Goal: Information Seeking & Learning: Find specific fact

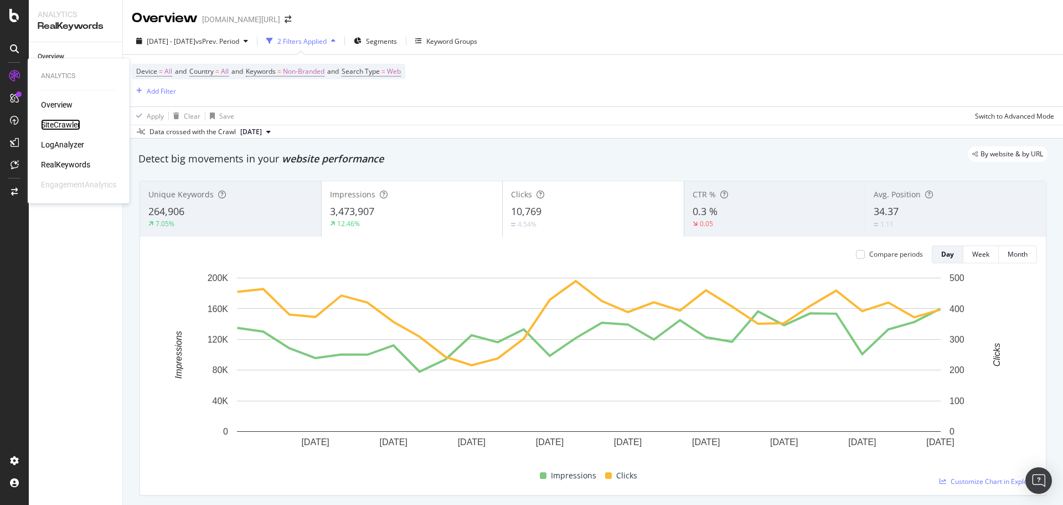
click at [62, 128] on div "SiteCrawler" at bounding box center [60, 124] width 39 height 11
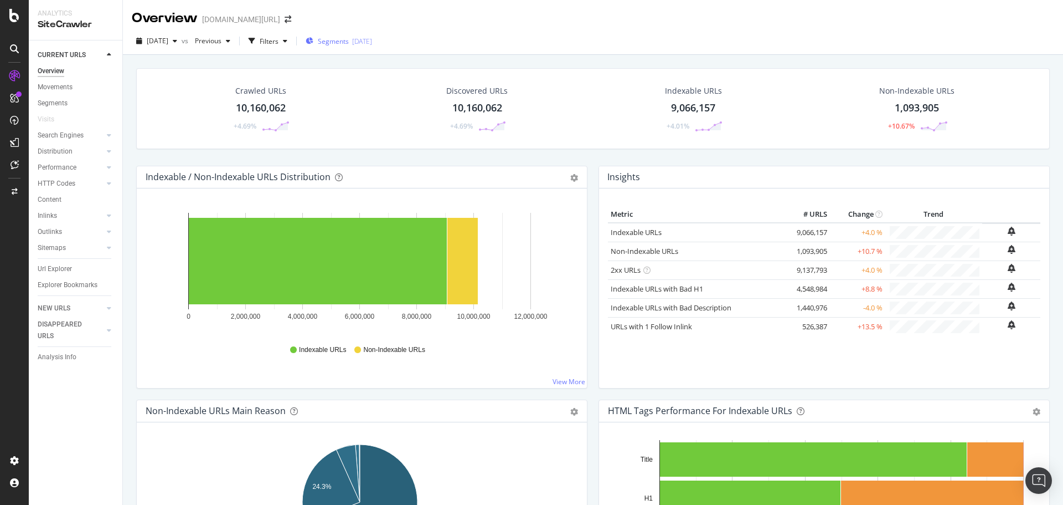
click at [313, 43] on icon "button" at bounding box center [310, 41] width 8 height 7
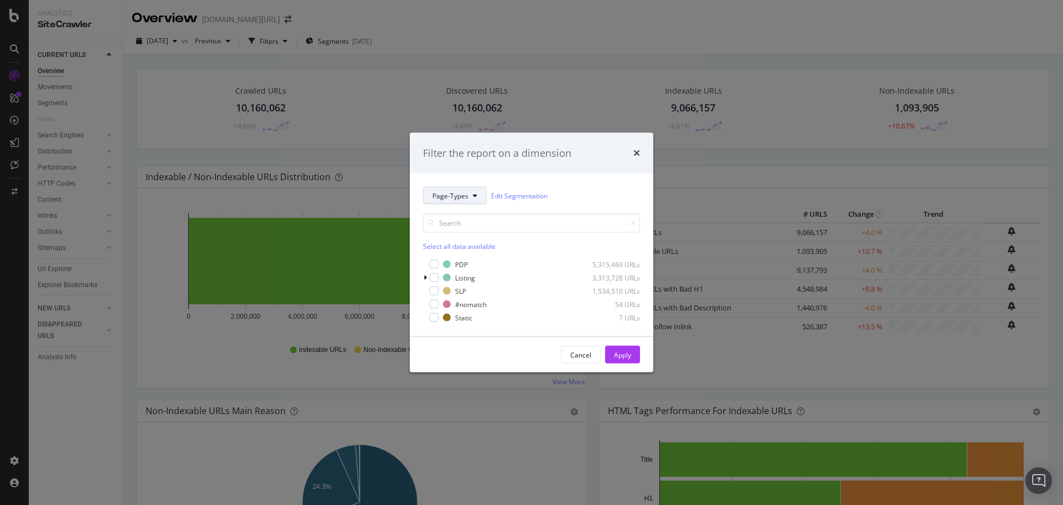
click at [443, 199] on span "Page-Types" at bounding box center [451, 195] width 36 height 9
click at [446, 191] on span "Page-Types" at bounding box center [451, 195] width 36 height 9
click at [427, 279] on div "modal" at bounding box center [426, 277] width 7 height 11
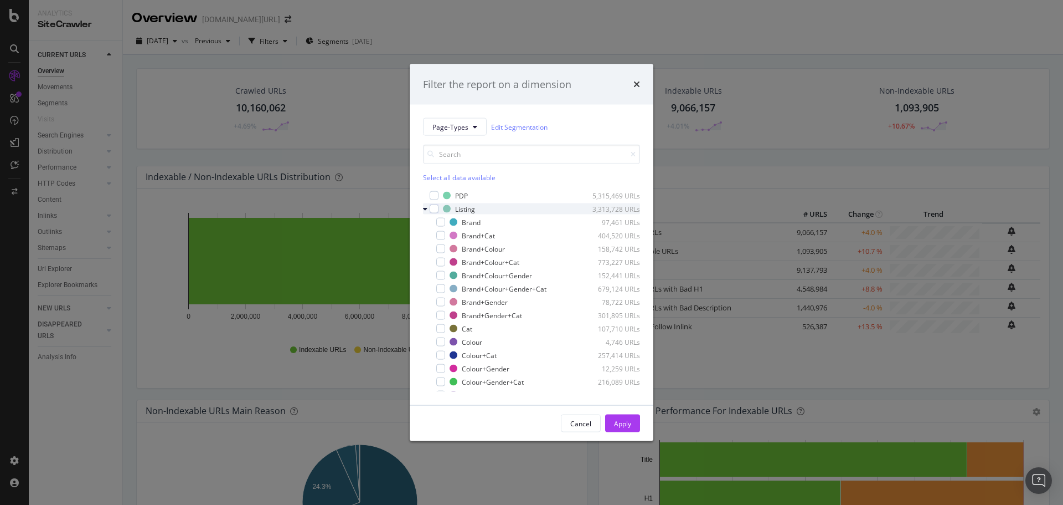
click at [426, 209] on icon "modal" at bounding box center [425, 208] width 4 height 7
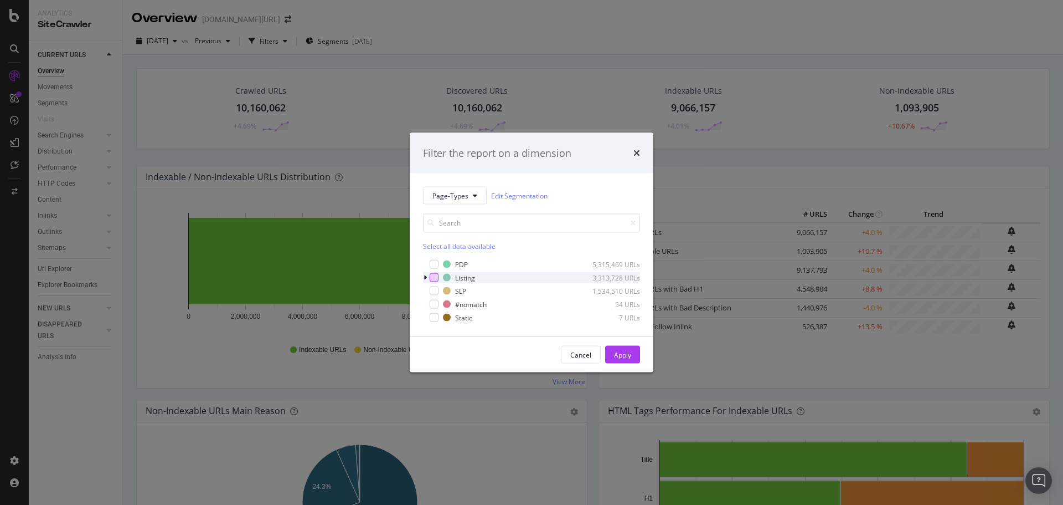
click at [433, 278] on div "modal" at bounding box center [434, 277] width 9 height 9
click at [615, 358] on div "Apply" at bounding box center [622, 353] width 17 height 9
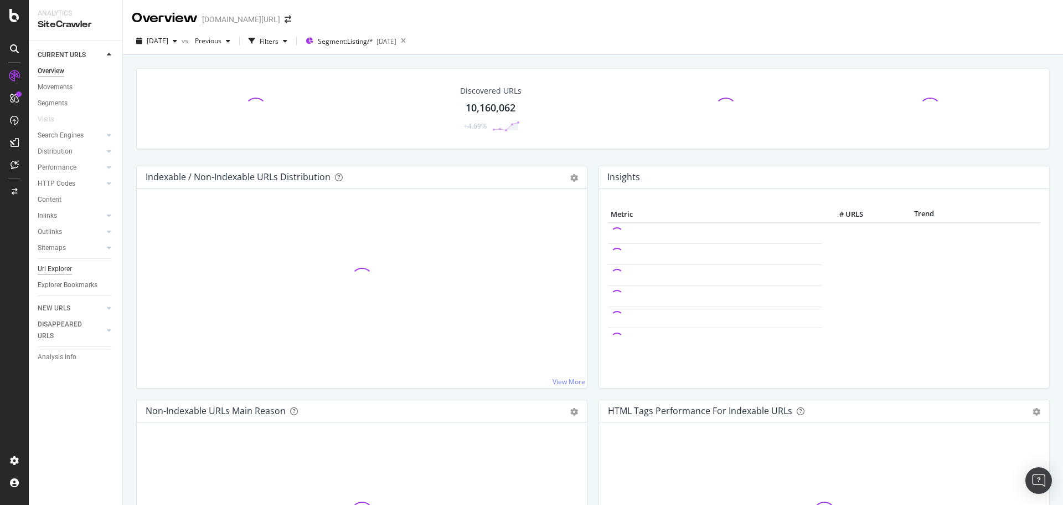
click at [66, 270] on div "Url Explorer" at bounding box center [55, 269] width 34 height 12
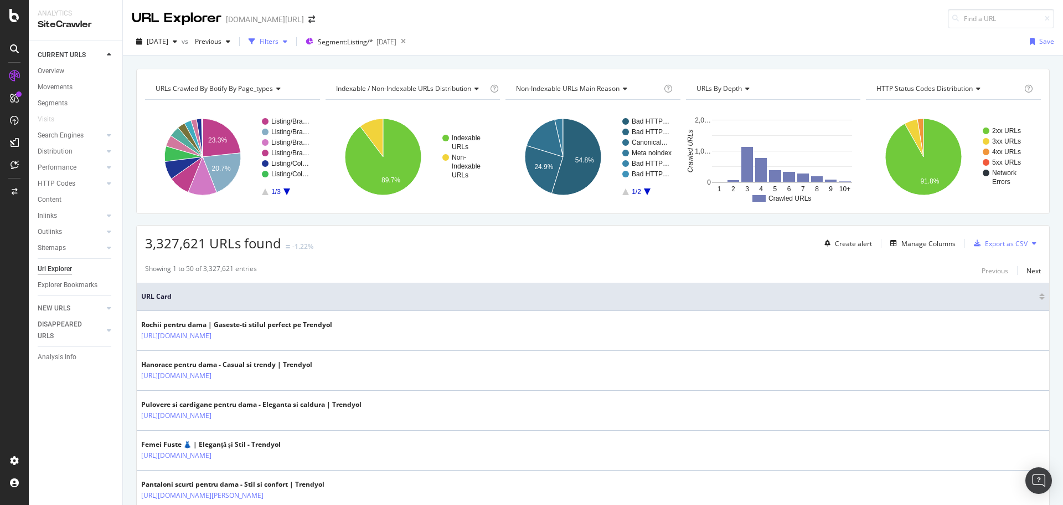
click at [292, 47] on div "Filters" at bounding box center [268, 41] width 48 height 17
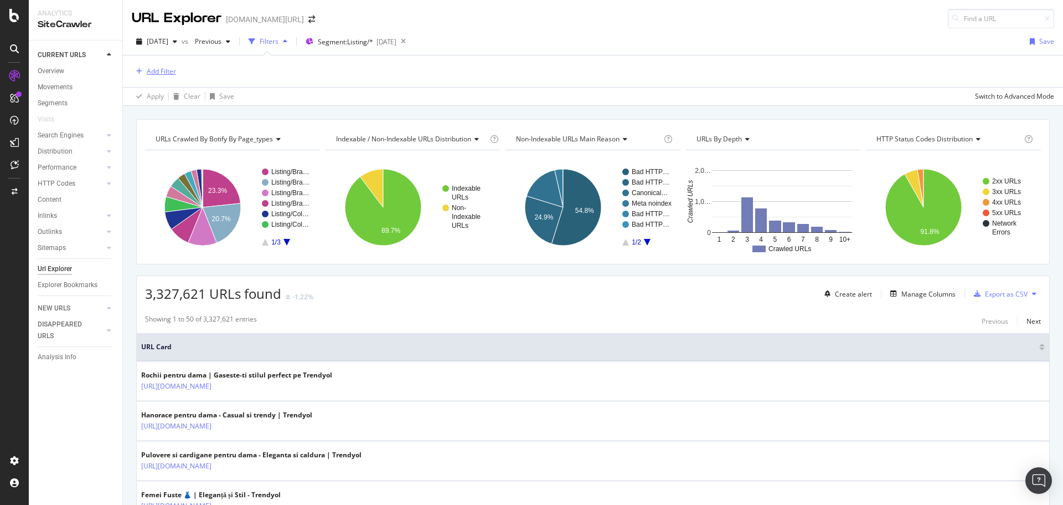
click at [157, 69] on div "Add Filter" at bounding box center [161, 70] width 29 height 9
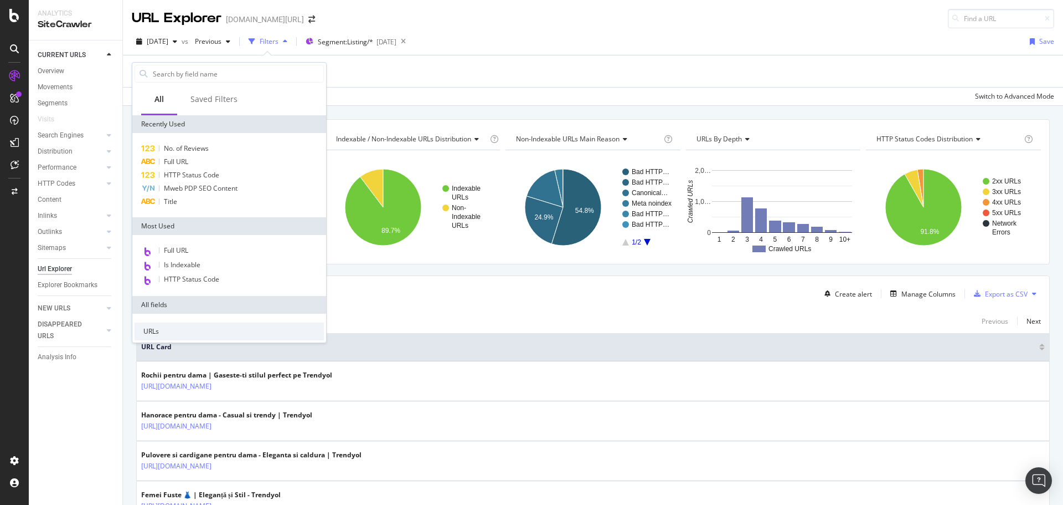
click at [173, 249] on span "Full URL" at bounding box center [176, 249] width 24 height 9
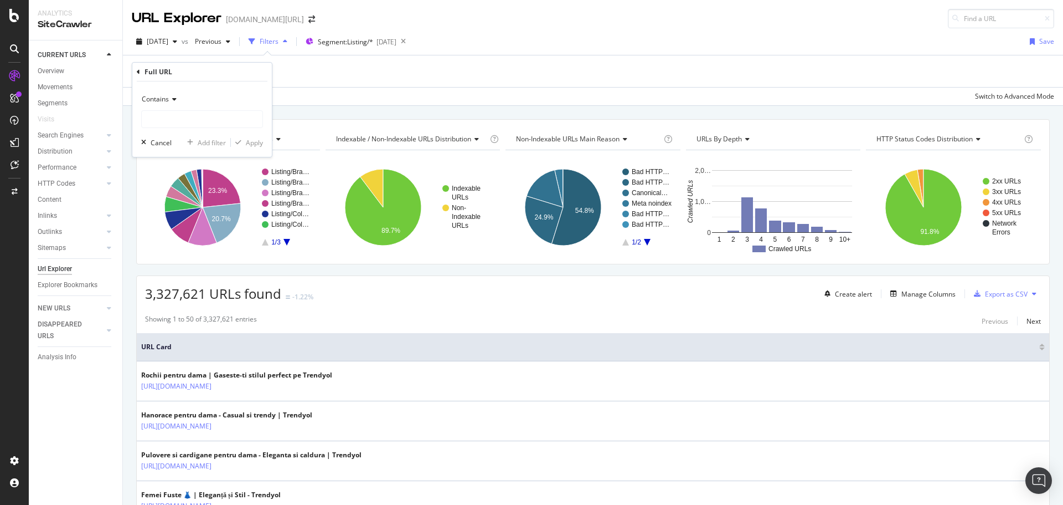
click at [194, 131] on div "Contains Cancel Add filter Apply" at bounding box center [202, 118] width 140 height 75
click at [192, 125] on input "text" at bounding box center [202, 119] width 121 height 18
type input "pi="
click at [159, 101] on span "Contains" at bounding box center [155, 98] width 27 height 9
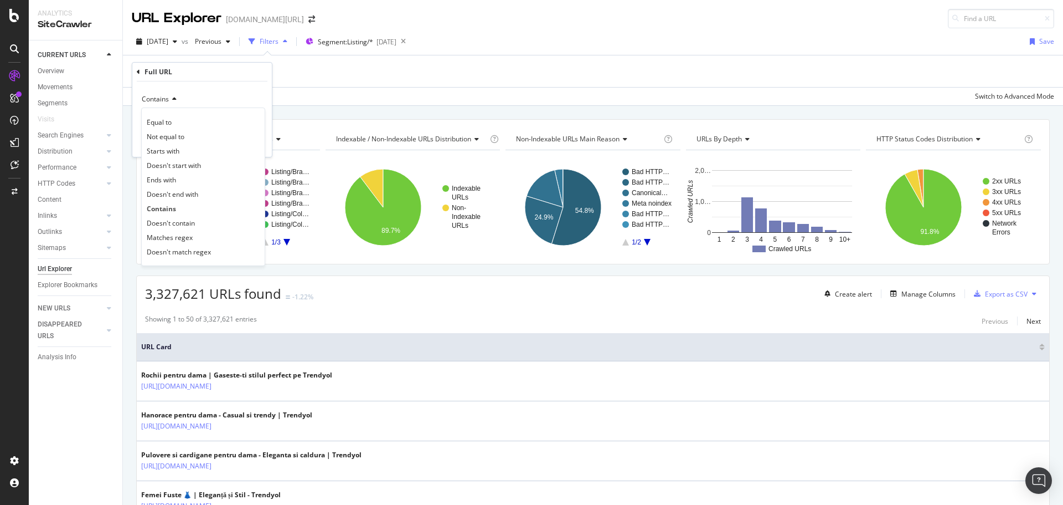
click at [174, 223] on span "Doesn't contain" at bounding box center [171, 222] width 48 height 9
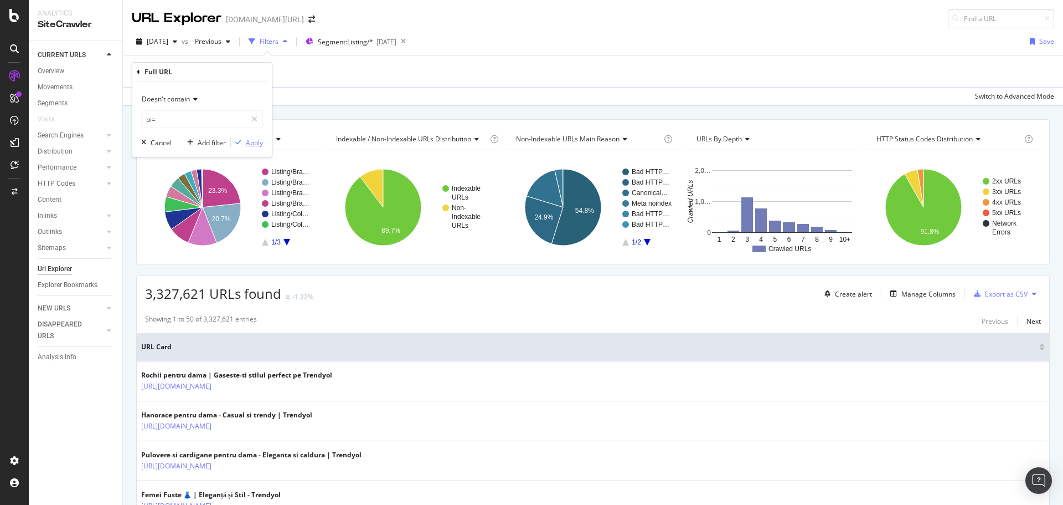
click at [246, 142] on div "Apply" at bounding box center [254, 142] width 17 height 9
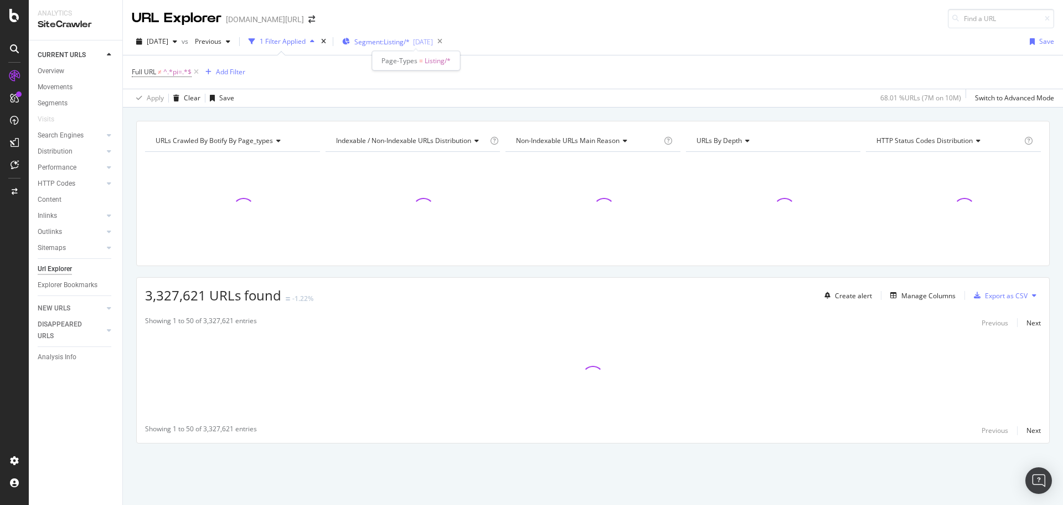
click at [409, 39] on span "Segment: Listing/*" at bounding box center [381, 41] width 55 height 9
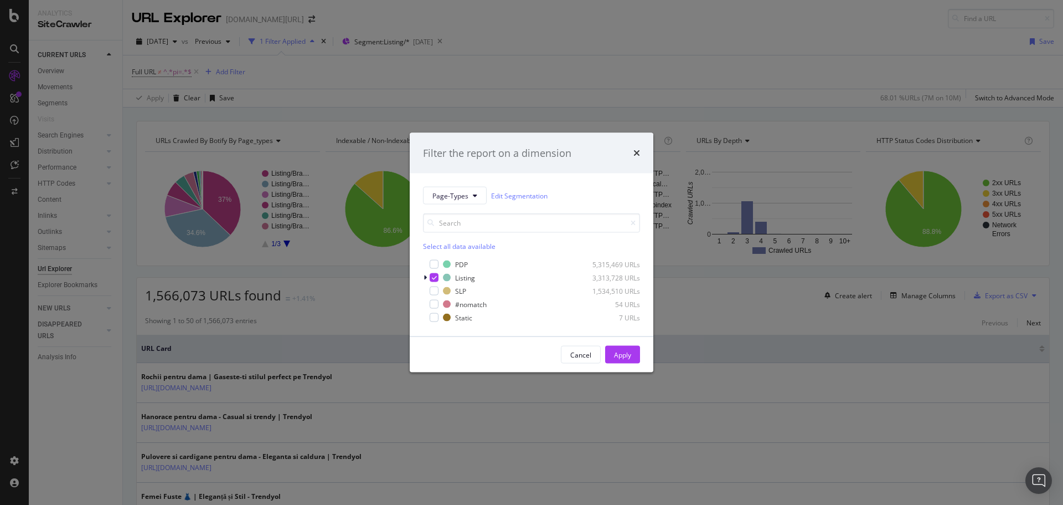
click at [641, 46] on div "Filter the report on a dimension Page-Types Edit Segmentation Select all data a…" at bounding box center [531, 252] width 1063 height 505
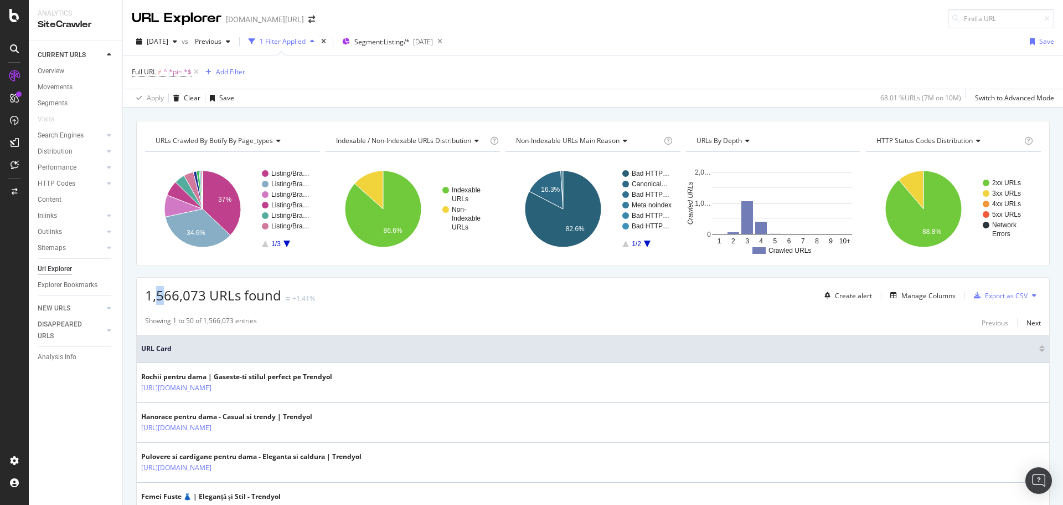
drag, startPoint x: 159, startPoint y: 289, endPoint x: 189, endPoint y: 293, distance: 29.7
click at [188, 292] on span "1,566,073 URLs found" at bounding box center [213, 295] width 136 height 18
click at [189, 294] on span "1,566,073 URLs found" at bounding box center [213, 295] width 136 height 18
click at [224, 70] on div "Add Filter" at bounding box center [230, 71] width 29 height 9
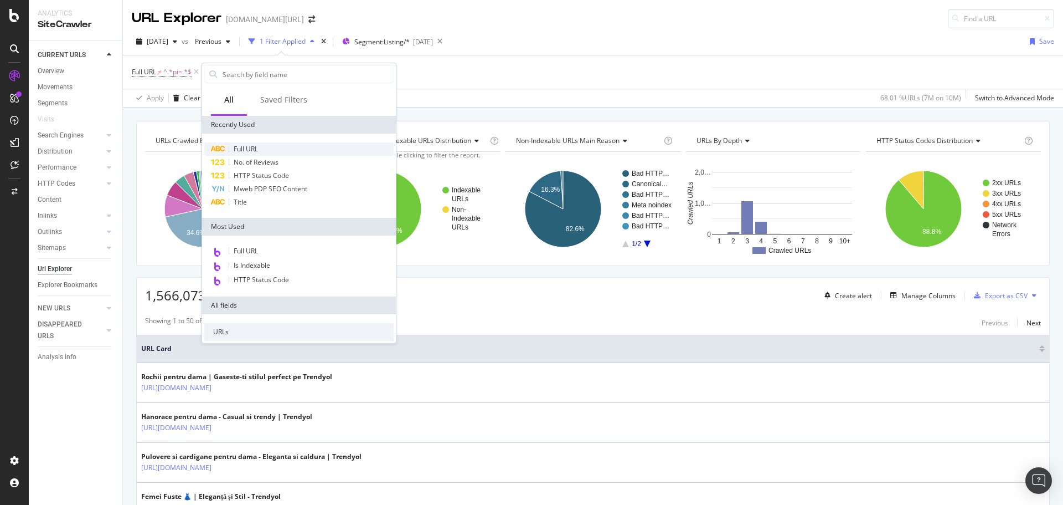
click at [243, 152] on span "Full URL" at bounding box center [246, 148] width 24 height 9
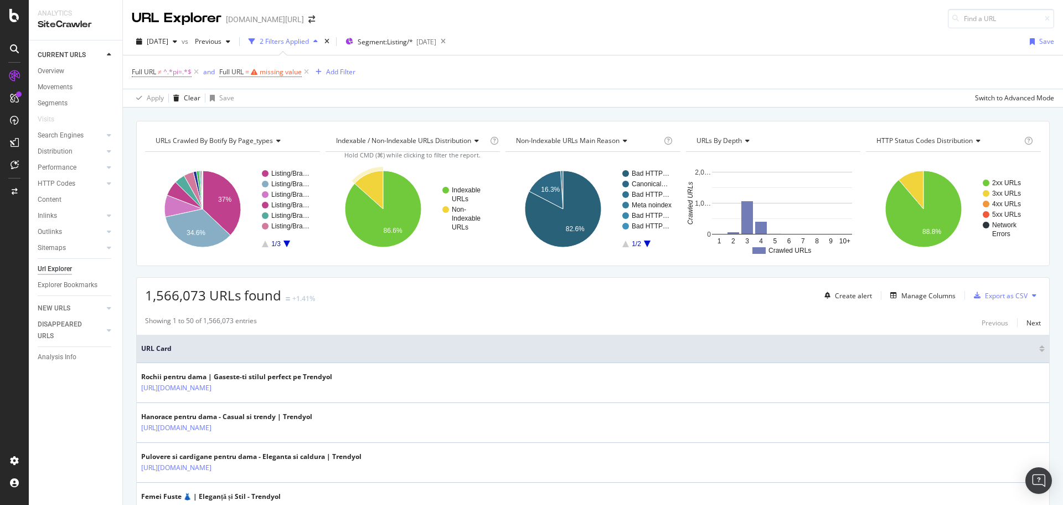
drag, startPoint x: 500, startPoint y: 94, endPoint x: 371, endPoint y: 88, distance: 129.2
click at [503, 93] on div "Apply Clear Save Switch to Advanced Mode" at bounding box center [593, 98] width 940 height 18
click at [307, 69] on icon at bounding box center [306, 71] width 9 height 11
click at [233, 72] on div "Add Filter" at bounding box center [230, 71] width 29 height 9
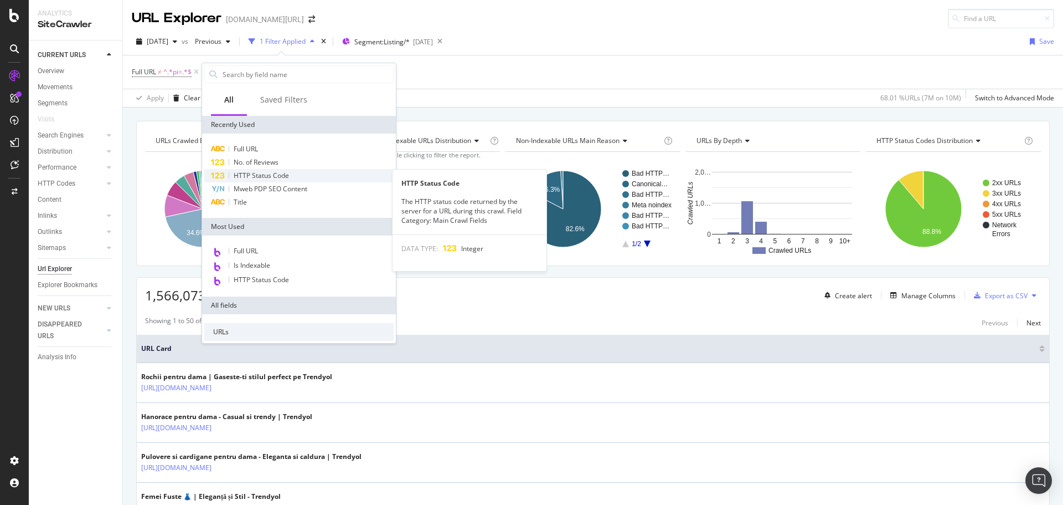
click at [251, 171] on span "HTTP Status Code" at bounding box center [261, 175] width 55 height 9
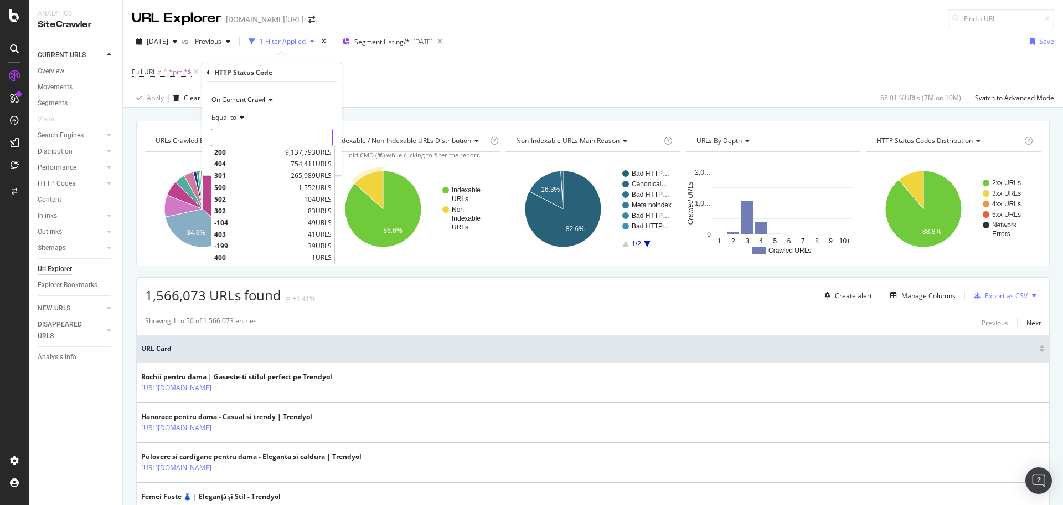
click at [260, 135] on input "number" at bounding box center [272, 137] width 122 height 18
click at [269, 155] on span "200" at bounding box center [248, 151] width 68 height 9
type input "200"
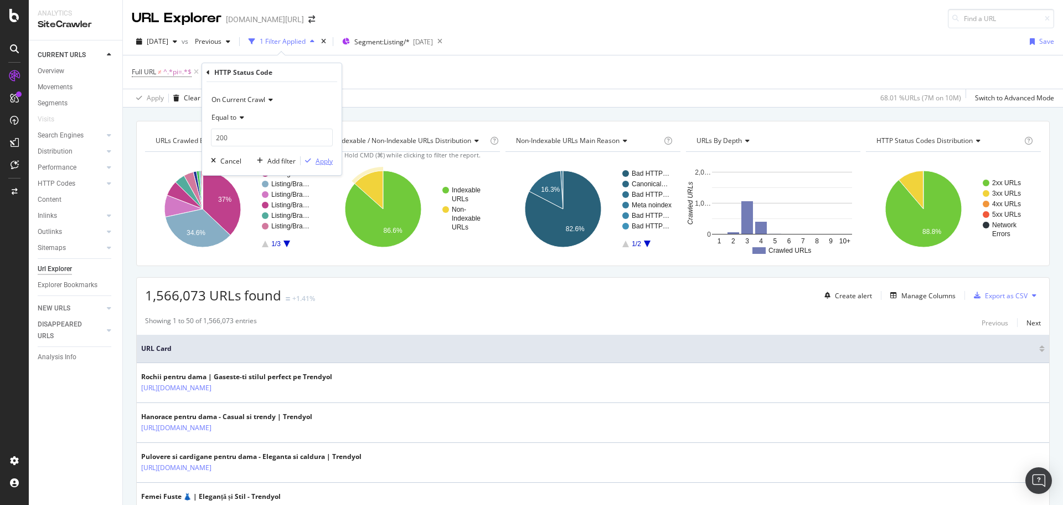
click at [312, 160] on div "button" at bounding box center [308, 160] width 15 height 7
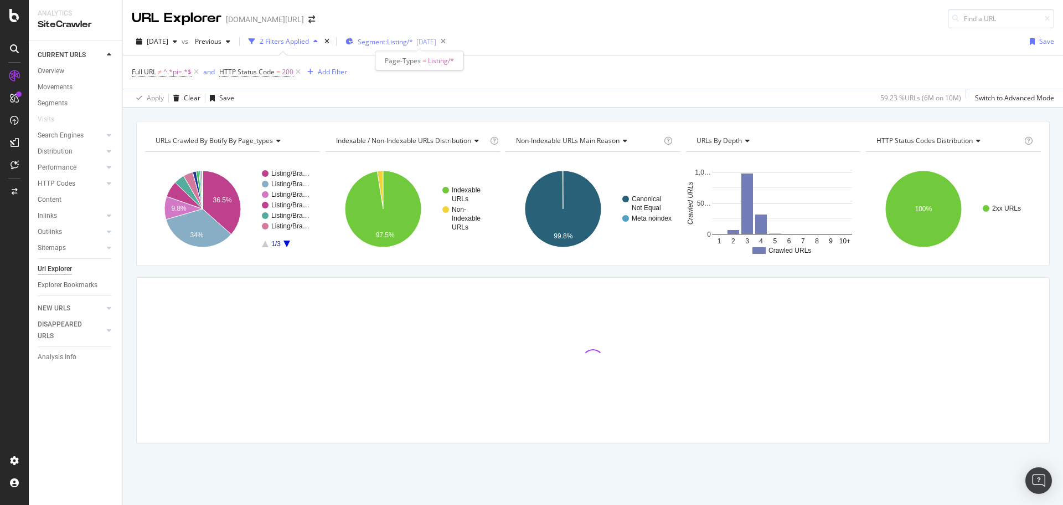
click at [403, 40] on span "Segment: Listing/*" at bounding box center [385, 41] width 55 height 9
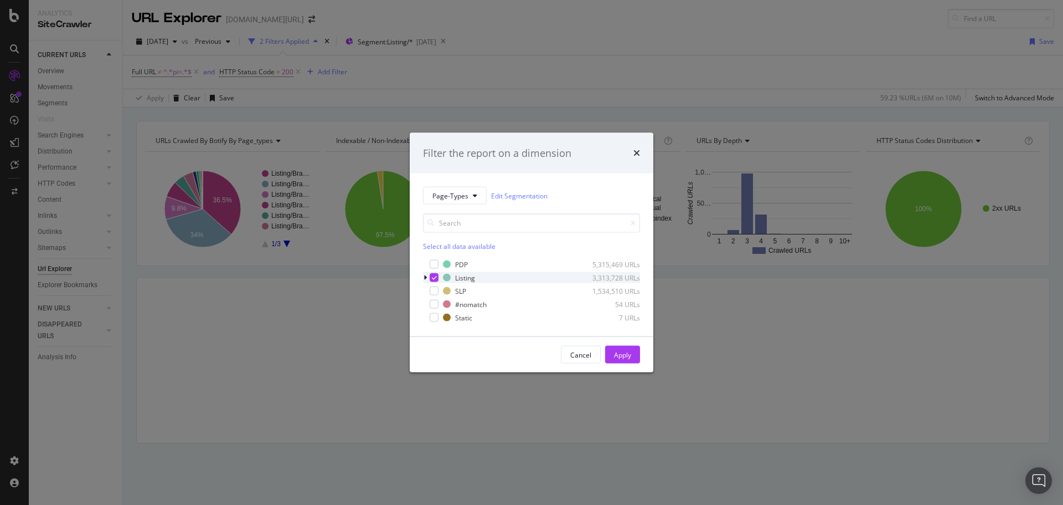
click at [423, 275] on div "modal" at bounding box center [426, 277] width 7 height 11
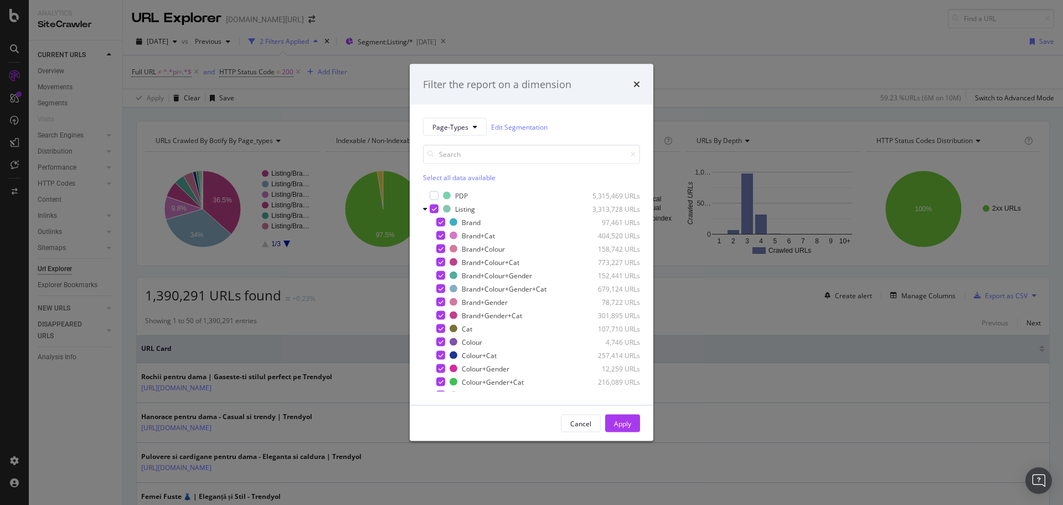
click at [678, 65] on div "Filter the report on a dimension Page-Types Edit Segmentation Select all data a…" at bounding box center [531, 252] width 1063 height 505
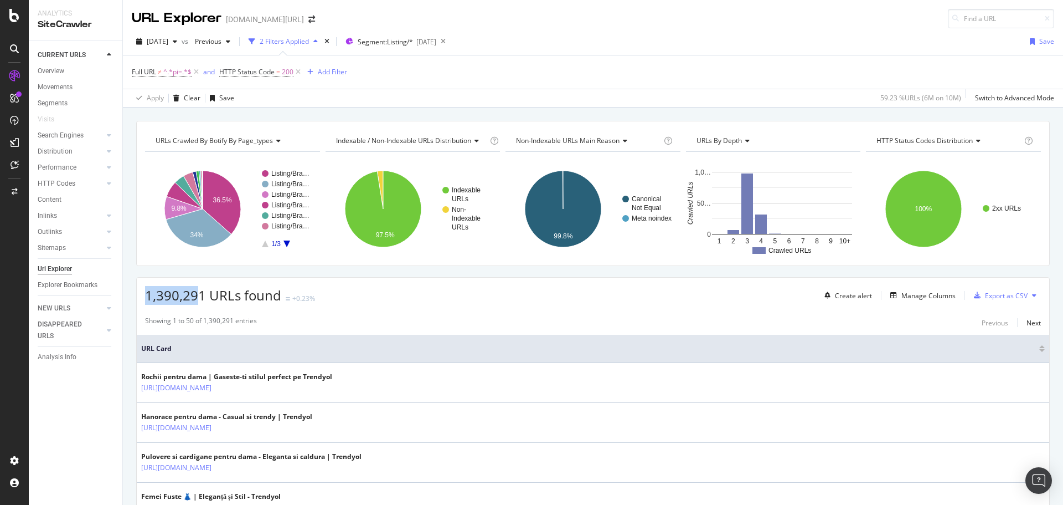
drag, startPoint x: 156, startPoint y: 292, endPoint x: 197, endPoint y: 292, distance: 40.4
click at [197, 292] on div "1,390,291 URLs found +0.23% Create alert Manage Columns Export as CSV" at bounding box center [593, 290] width 913 height 27
click at [141, 296] on div "1,390,291 URLs found +0.23% Create alert Manage Columns Export as CSV" at bounding box center [593, 290] width 913 height 27
drag, startPoint x: 143, startPoint y: 294, endPoint x: 202, endPoint y: 294, distance: 58.7
click at [204, 295] on div "1,390,291 URLs found +0.23% Create alert Manage Columns Export as CSV" at bounding box center [593, 290] width 913 height 27
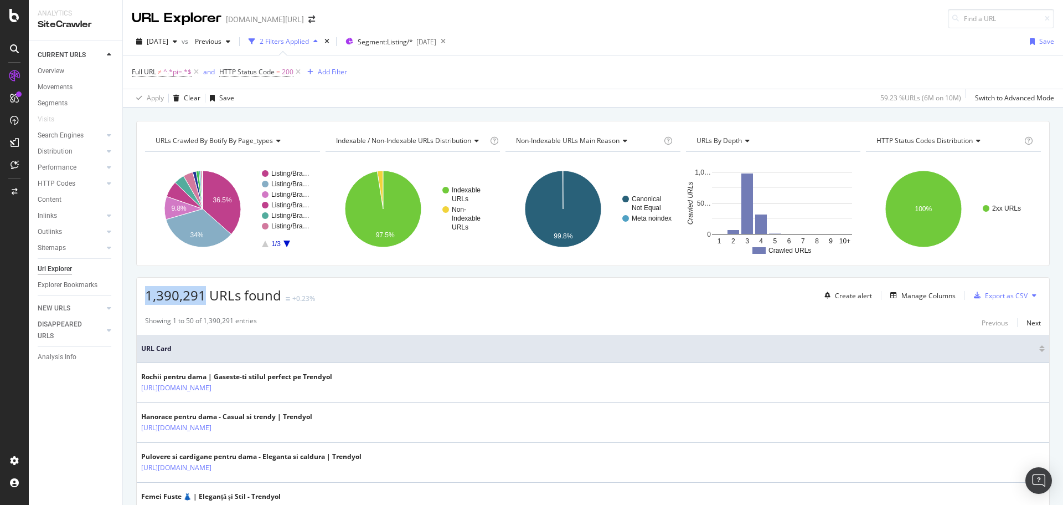
copy span "1,390,291"
click at [419, 94] on div "Apply Clear Save 59.23 % URLs ( 6M on 10M ) Switch to Advanced Mode" at bounding box center [593, 98] width 940 height 18
click at [902, 297] on div "Manage Columns" at bounding box center [929, 295] width 54 height 9
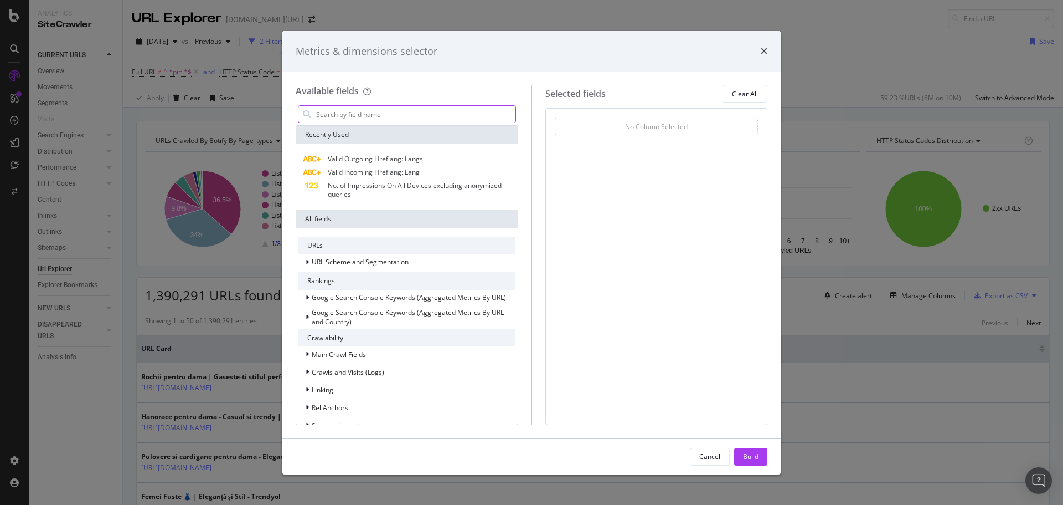
click at [397, 109] on input "modal" at bounding box center [415, 114] width 200 height 17
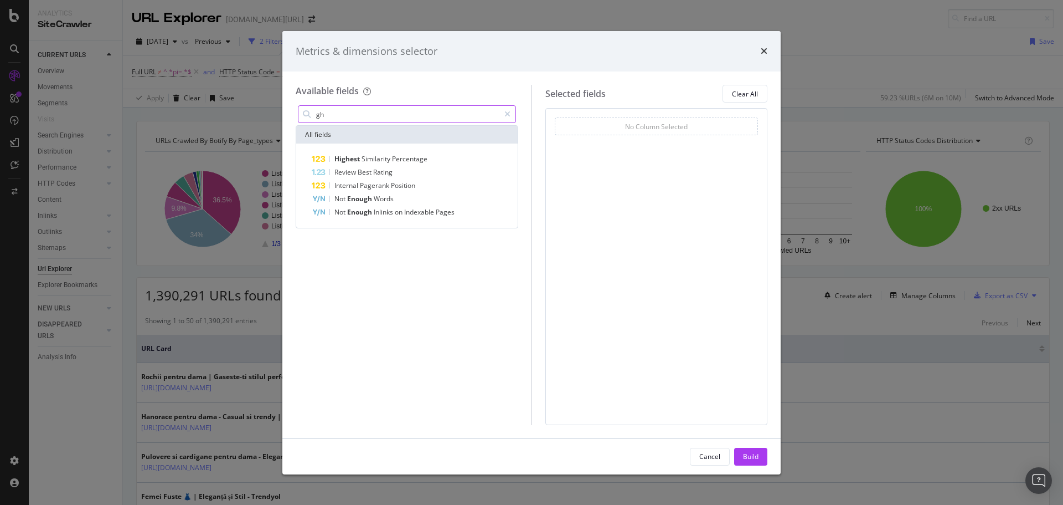
type input "g"
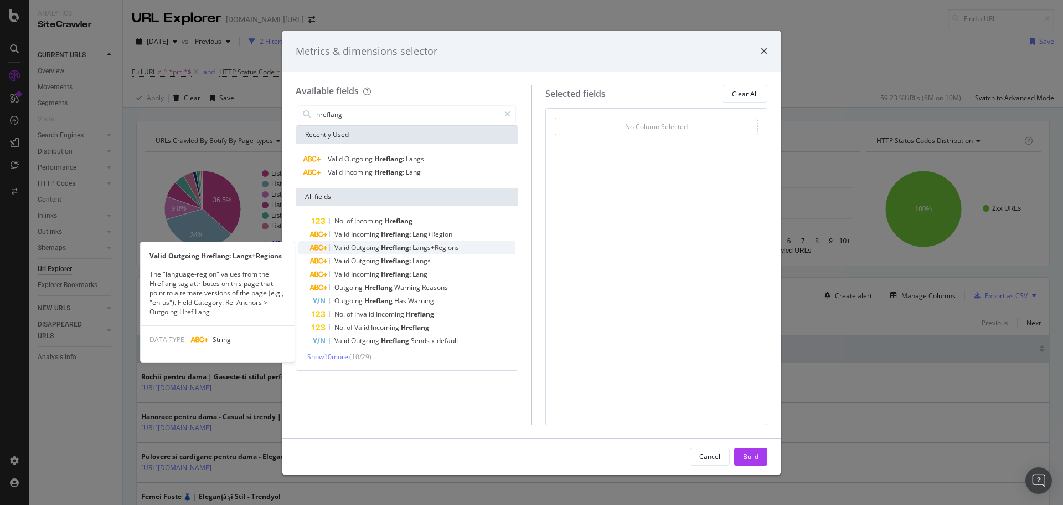
type input "hreflang"
click at [356, 247] on span "Outgoing" at bounding box center [366, 247] width 30 height 9
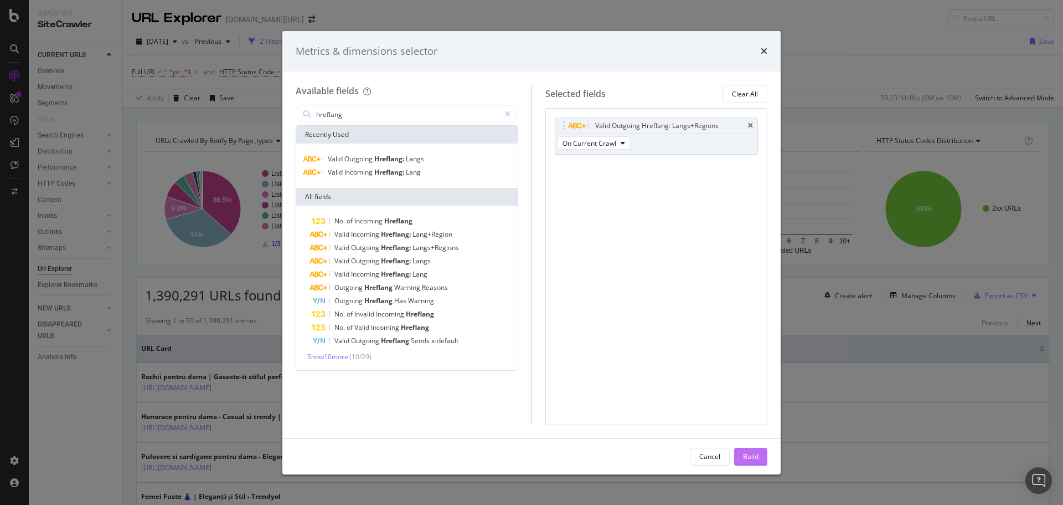
click at [745, 455] on div "Build" at bounding box center [751, 455] width 16 height 9
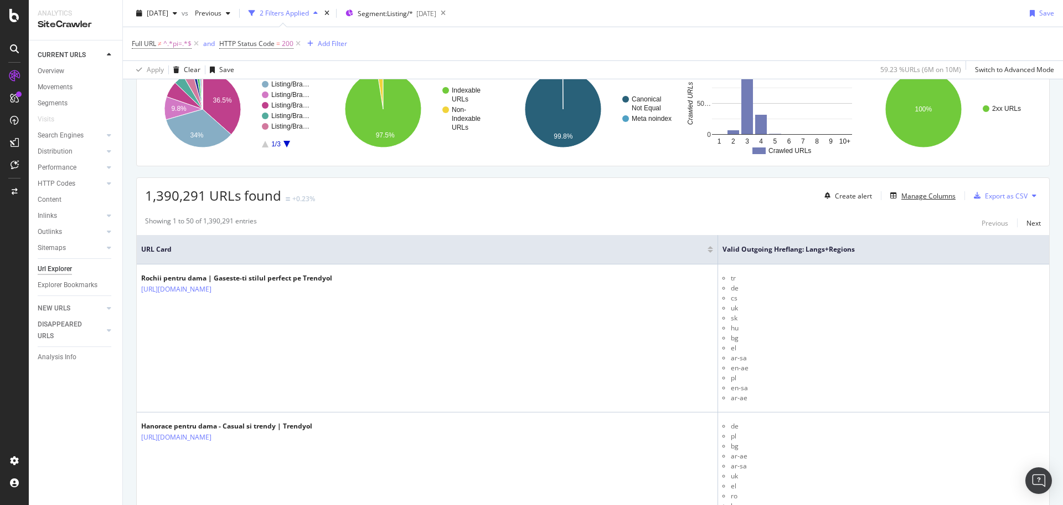
scroll to position [229, 0]
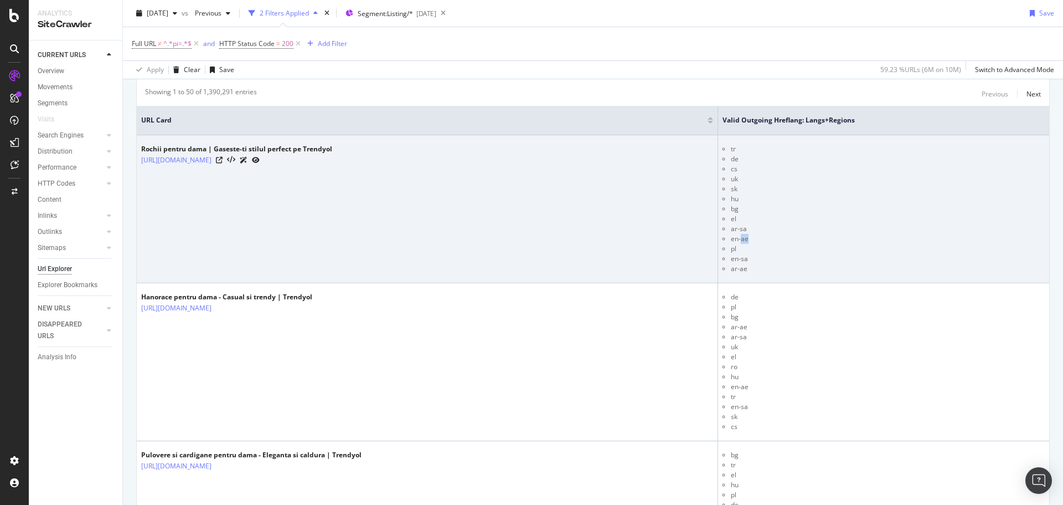
click at [790, 246] on ul "tr de cs uk [PERSON_NAME] bg el ar-sa en-ae pl en-sa ar-ae" at bounding box center [884, 209] width 322 height 130
click at [806, 244] on li "pl" at bounding box center [888, 249] width 314 height 10
click at [832, 244] on li "pl" at bounding box center [888, 249] width 314 height 10
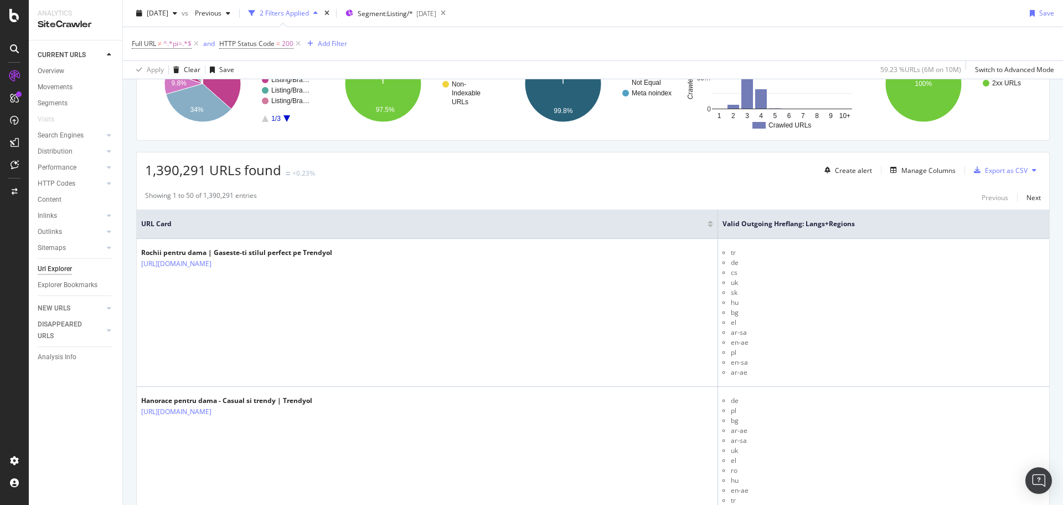
scroll to position [0, 0]
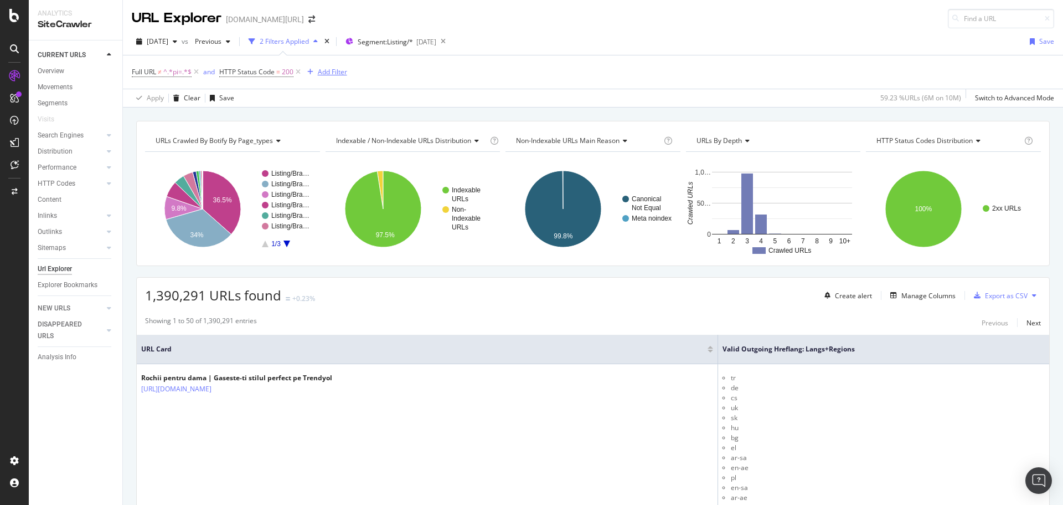
click at [332, 70] on div "Add Filter" at bounding box center [332, 71] width 29 height 9
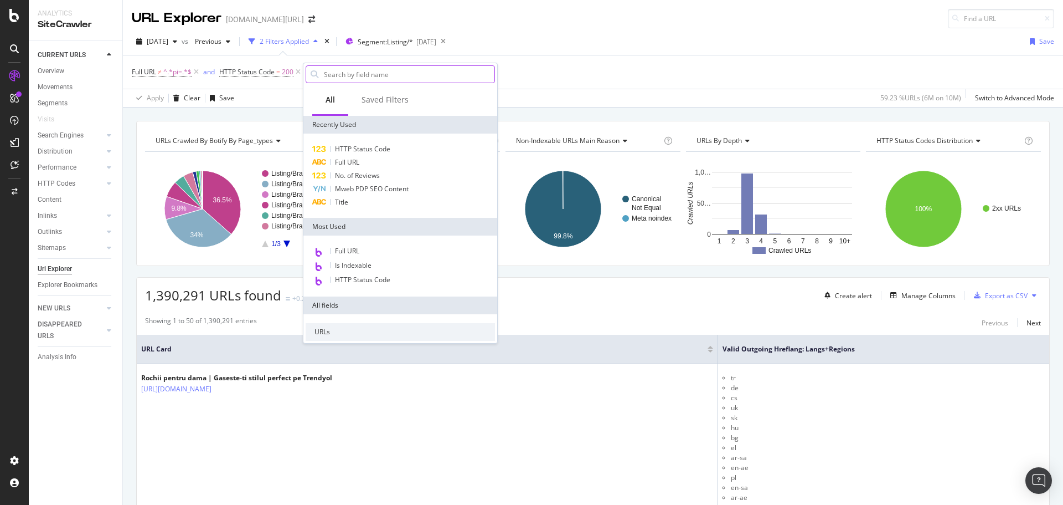
click at [356, 78] on input "text" at bounding box center [409, 74] width 172 height 17
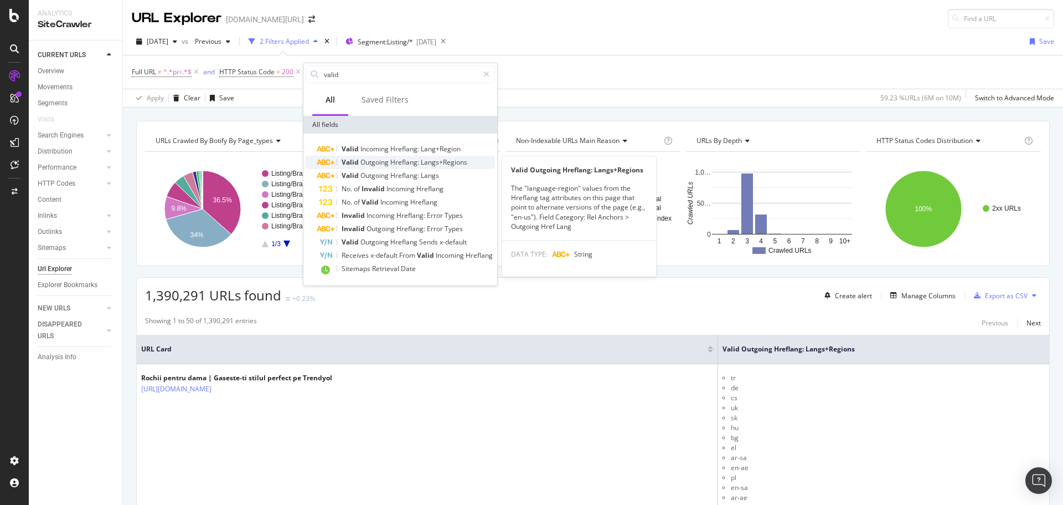
type input "valid"
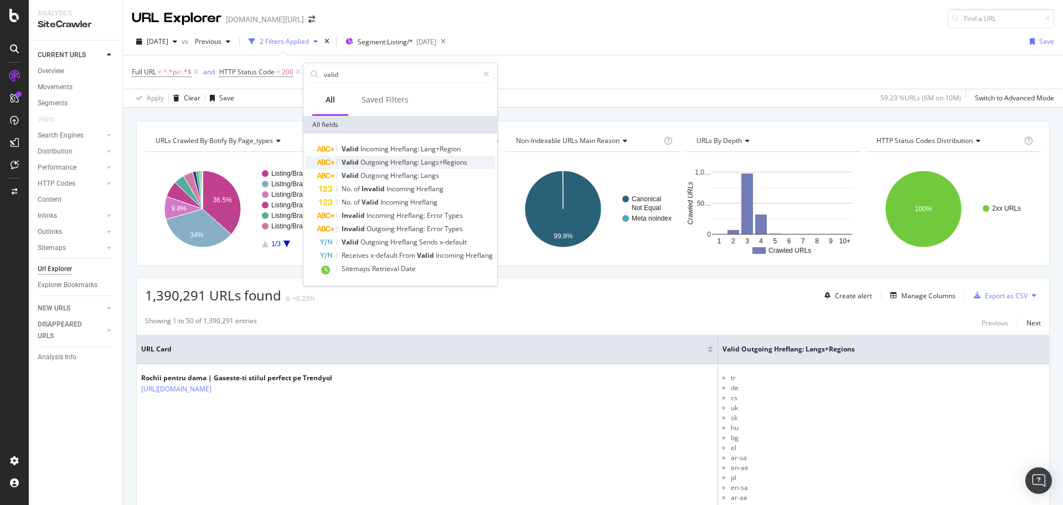
click at [405, 162] on span "Hreflang:" at bounding box center [405, 161] width 30 height 9
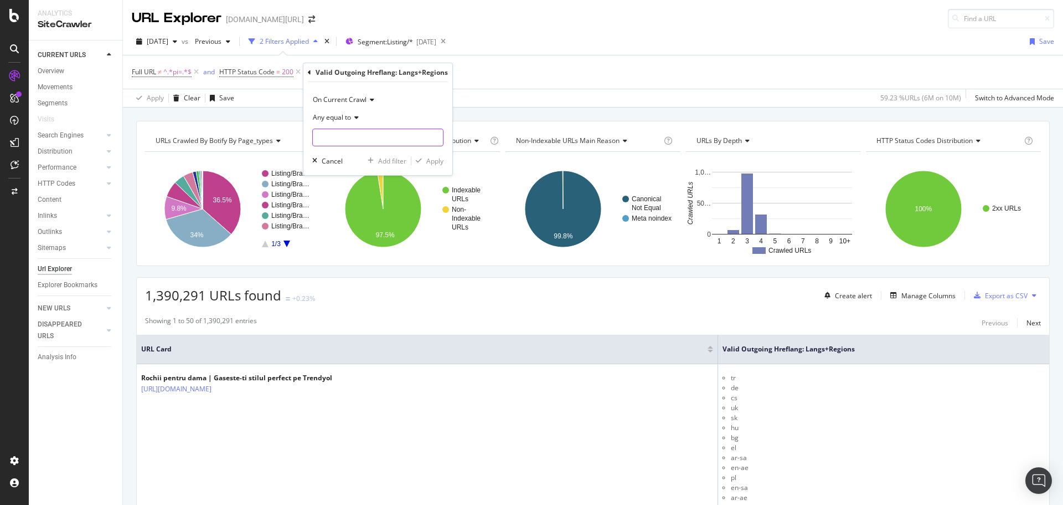
click at [378, 138] on input "text" at bounding box center [378, 137] width 130 height 18
click at [346, 119] on span "Any equal to" at bounding box center [332, 116] width 38 height 9
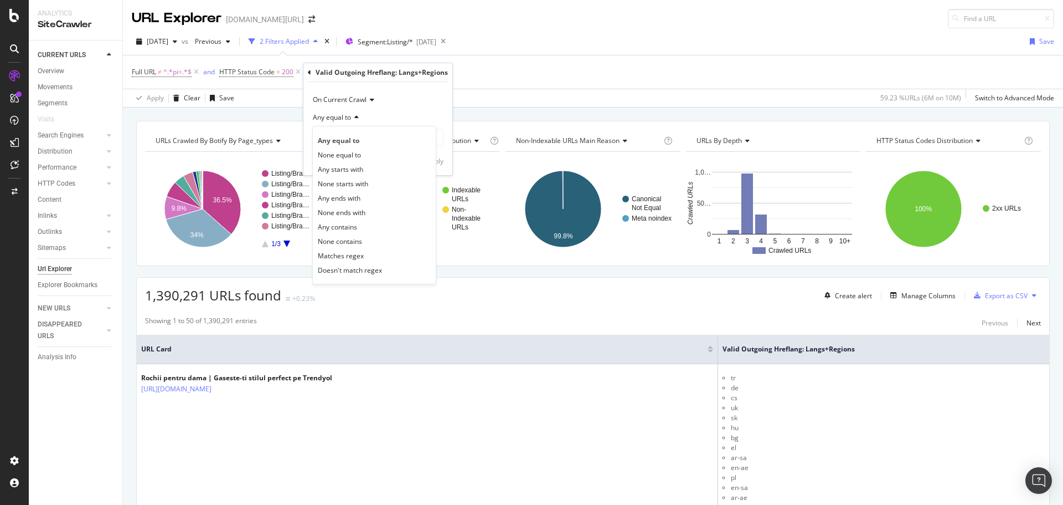
click at [404, 111] on div "Any equal to" at bounding box center [377, 118] width 131 height 18
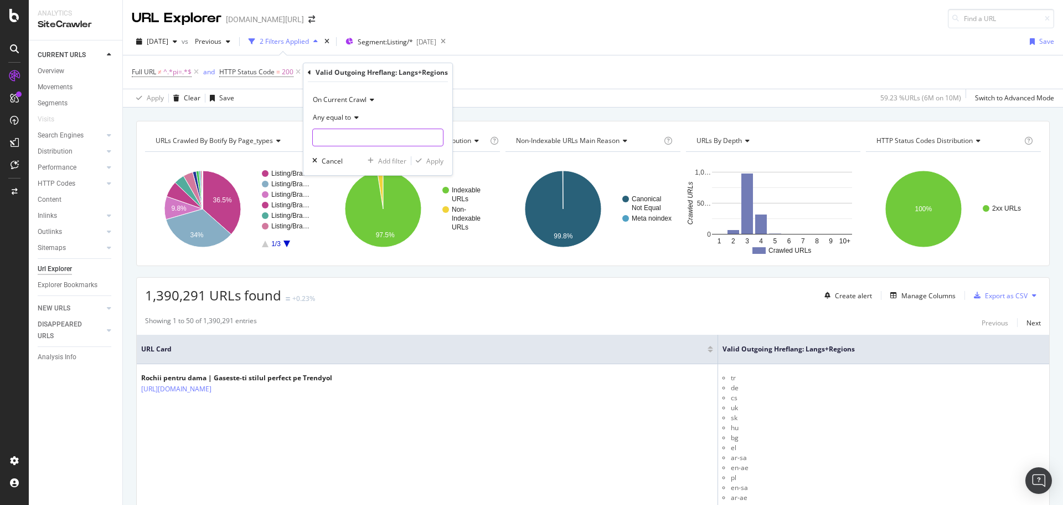
drag, startPoint x: 373, startPoint y: 138, endPoint x: 405, endPoint y: 138, distance: 32.1
click at [373, 138] on input "text" at bounding box center [378, 137] width 130 height 18
type input "bg"
click at [428, 162] on div "Apply" at bounding box center [434, 160] width 17 height 9
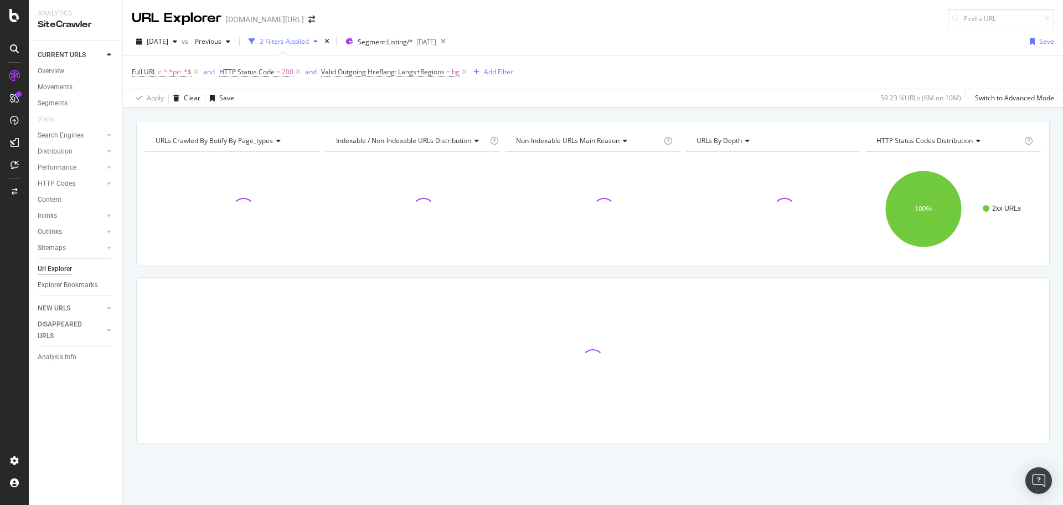
click at [660, 51] on div "[DATE] vs Previous 3 Filters Applied Segment: Listing/* [DATE] Save" at bounding box center [593, 44] width 940 height 22
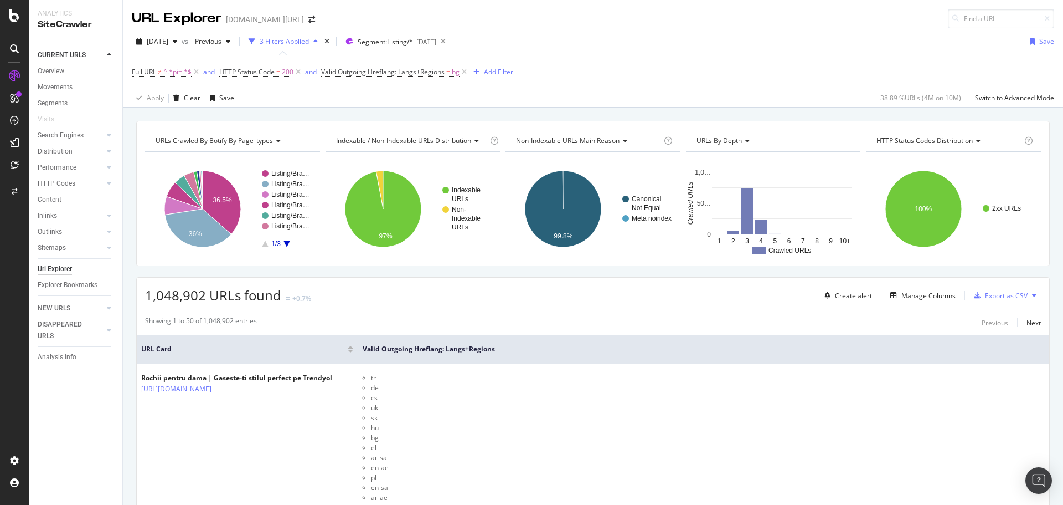
scroll to position [19, 0]
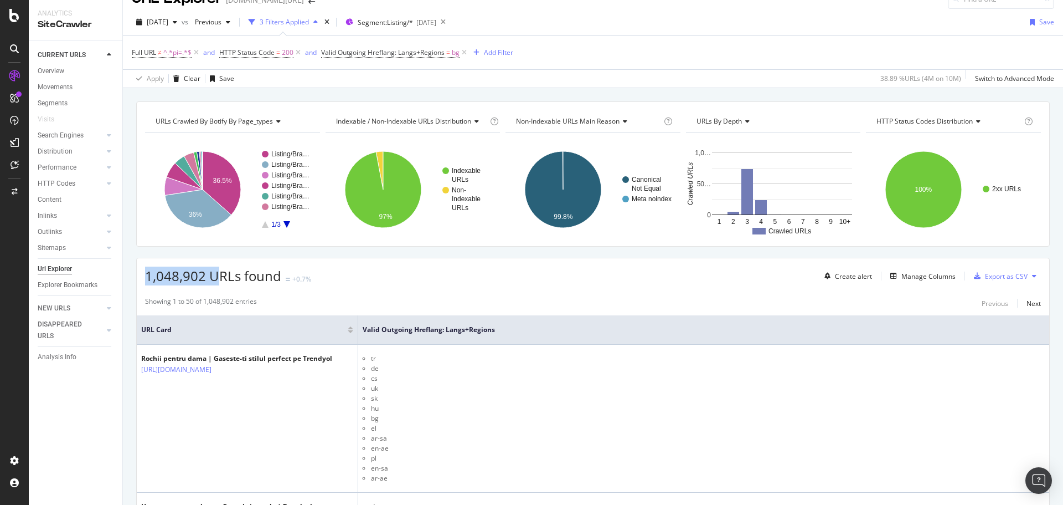
drag, startPoint x: 147, startPoint y: 277, endPoint x: 235, endPoint y: 274, distance: 87.6
click at [214, 272] on span "1,048,902 URLs found" at bounding box center [213, 275] width 136 height 18
click at [326, 284] on div "1,048,902 URLs found +0.7% Create alert Manage Columns Export as CSV" at bounding box center [593, 271] width 913 height 27
click at [198, 280] on span "1,048,902 URLs found" at bounding box center [213, 275] width 136 height 18
click at [198, 279] on span "1,048,902 URLs found" at bounding box center [213, 275] width 136 height 18
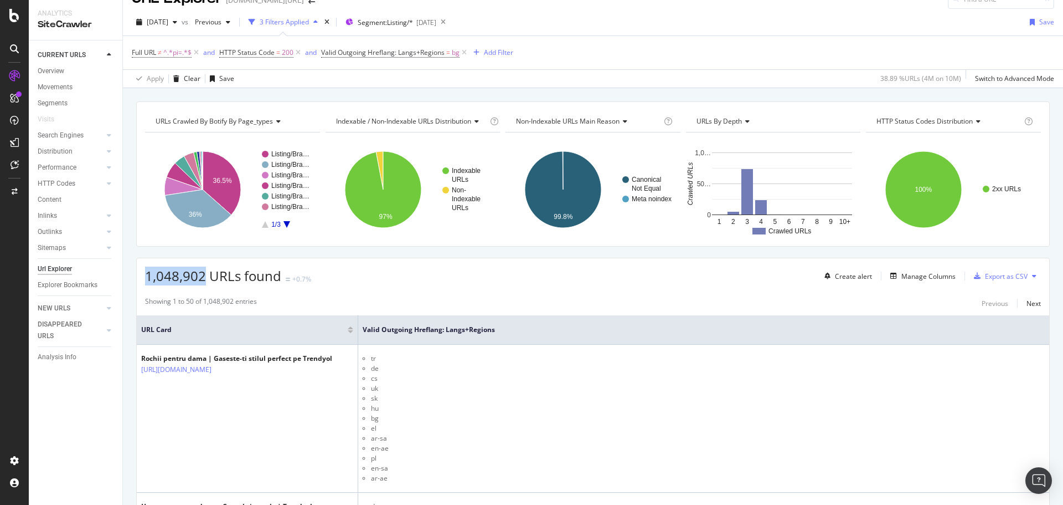
click at [198, 279] on span "1,048,902 URLs found" at bounding box center [213, 275] width 136 height 18
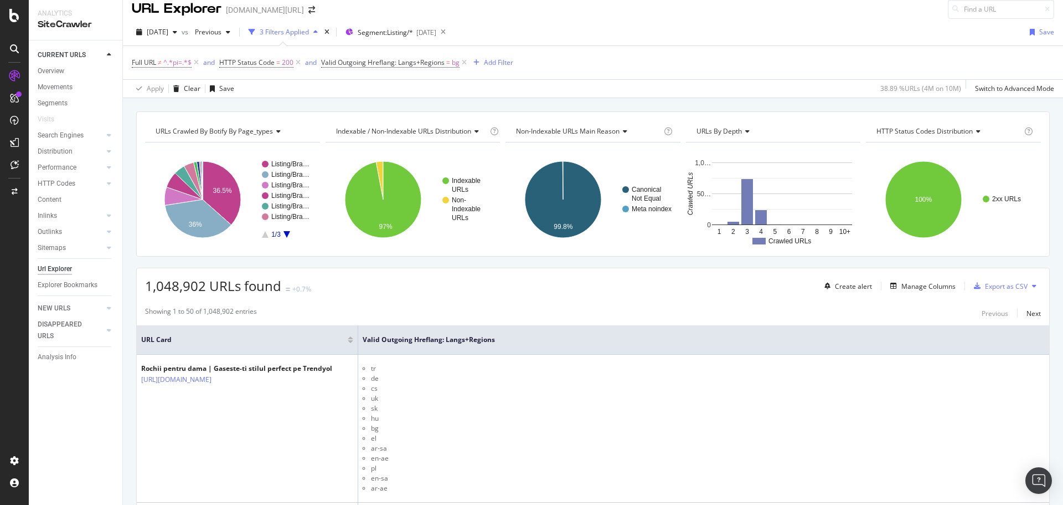
scroll to position [0, 0]
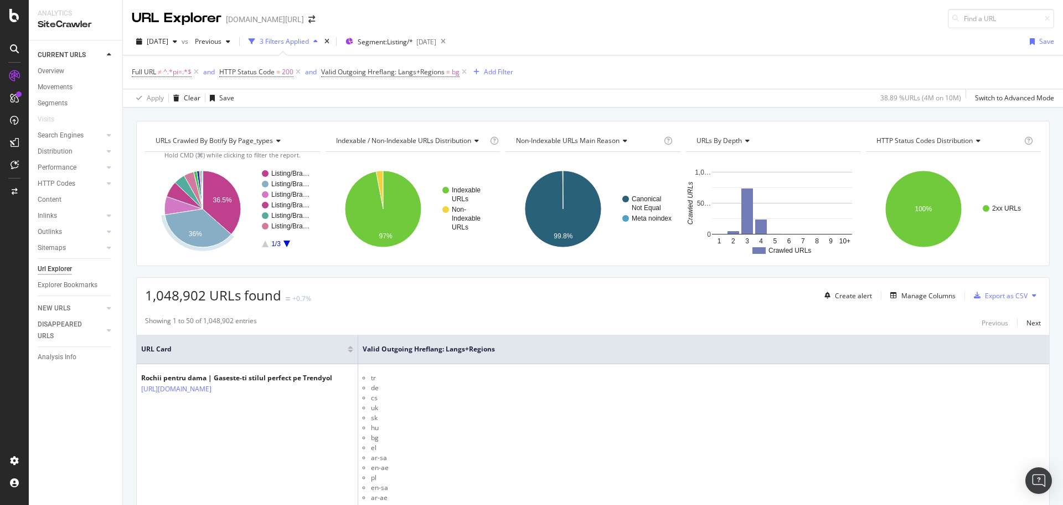
click at [171, 296] on span "1,048,902 URLs found" at bounding box center [213, 295] width 136 height 18
click at [392, 68] on span "Valid Outgoing Hreflang: Langs+Regions" at bounding box center [382, 71] width 123 height 9
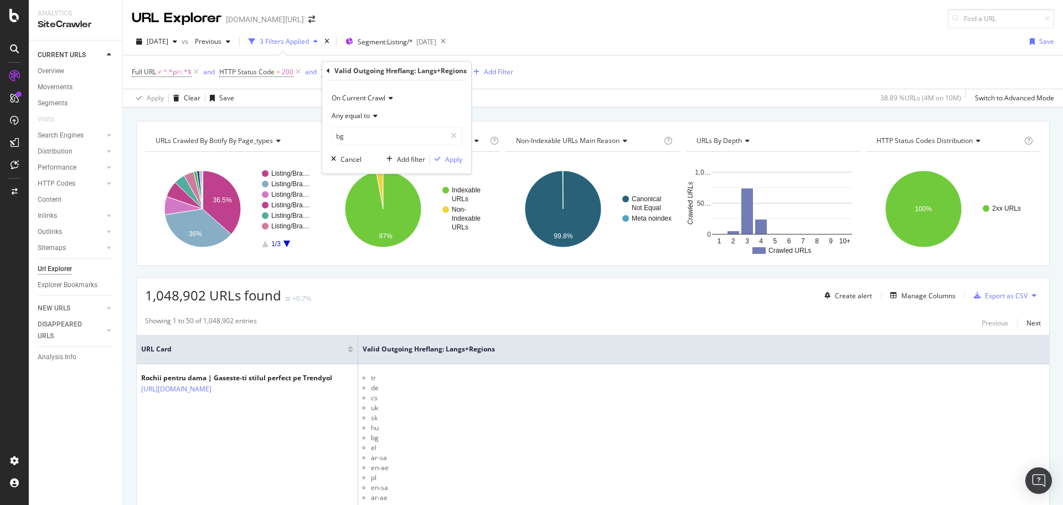
click at [616, 42] on div "[DATE] vs Previous 3 Filters Applied Segment: Listing/* [DATE] Save" at bounding box center [593, 44] width 940 height 22
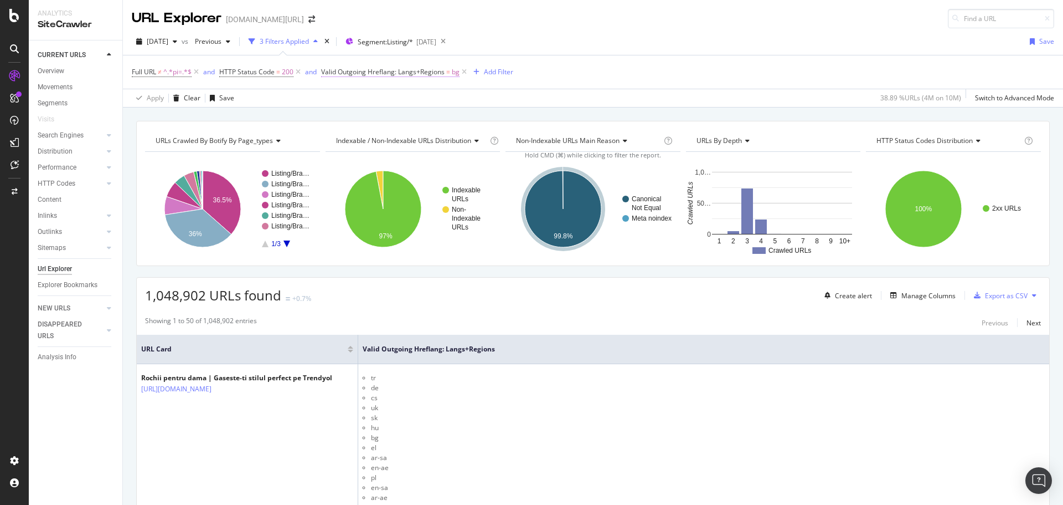
click at [410, 73] on span "Valid Outgoing Hreflang: Langs+Regions" at bounding box center [382, 71] width 123 height 9
click at [358, 135] on input "bg" at bounding box center [389, 136] width 114 height 18
type input "cs"
click at [450, 155] on div "Apply" at bounding box center [453, 159] width 17 height 9
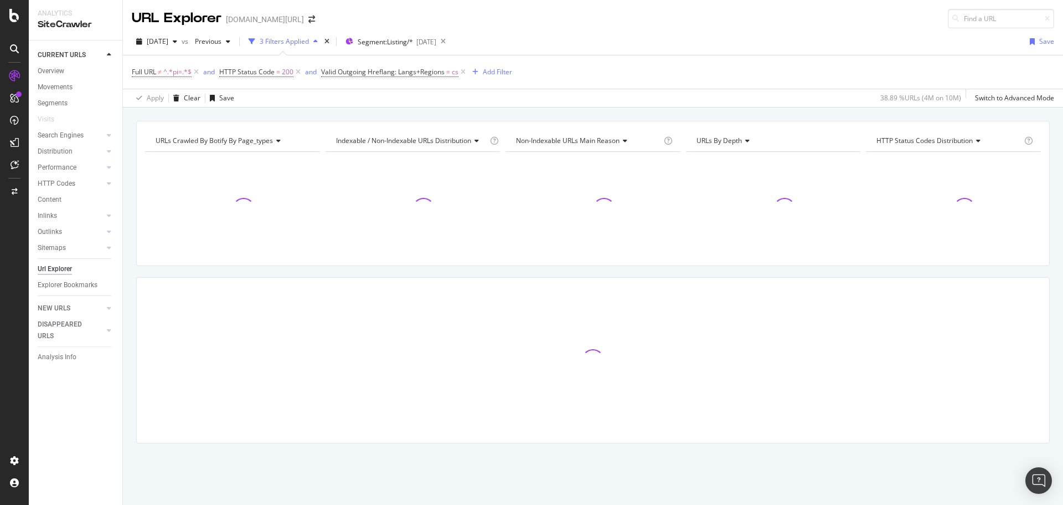
click at [712, 31] on div "[DATE] vs Previous 3 Filters Applied Segment: Listing/* [DATE] Save Full URL ≠ …" at bounding box center [593, 67] width 940 height 79
click at [712, 32] on div "[DATE] vs Previous 3 Filters Applied Segment: Listing/* [DATE] Save Full URL ≠ …" at bounding box center [593, 67] width 940 height 79
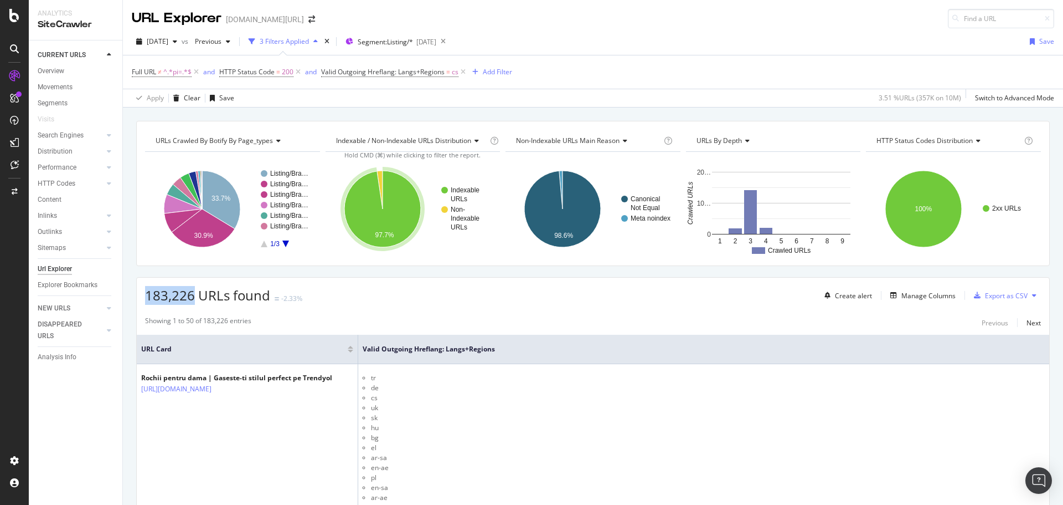
drag, startPoint x: 144, startPoint y: 298, endPoint x: 193, endPoint y: 297, distance: 48.8
click at [193, 297] on div "183,226 URLs found -2.33% Create alert Manage Columns Export as CSV" at bounding box center [593, 290] width 913 height 27
click at [192, 297] on span "183,226 URLs found" at bounding box center [207, 295] width 125 height 18
drag, startPoint x: 147, startPoint y: 300, endPoint x: 183, endPoint y: 302, distance: 36.7
click at [183, 302] on span "183,226 URLs found" at bounding box center [207, 295] width 125 height 18
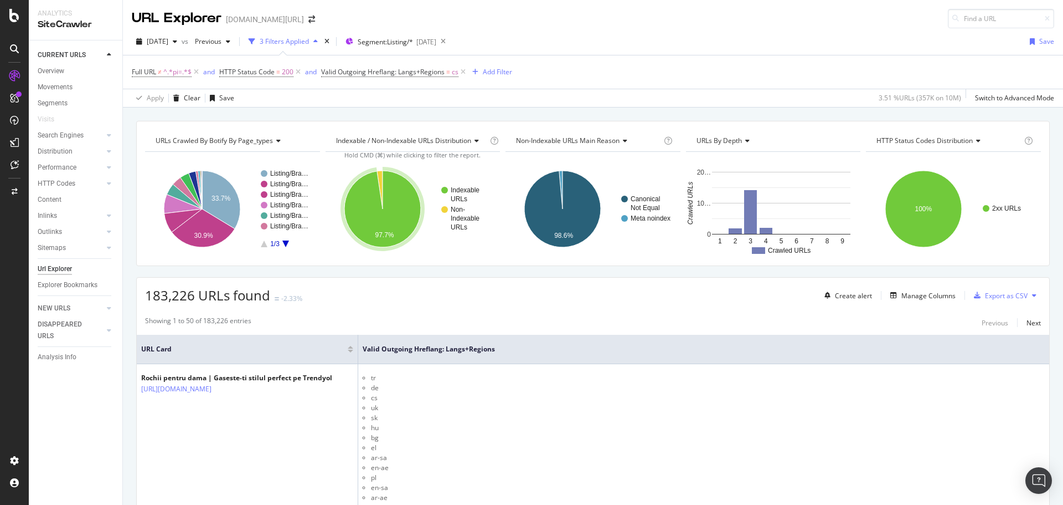
drag, startPoint x: 184, startPoint y: 301, endPoint x: 197, endPoint y: 302, distance: 13.3
click at [188, 300] on span "183,226 URLs found" at bounding box center [207, 295] width 125 height 18
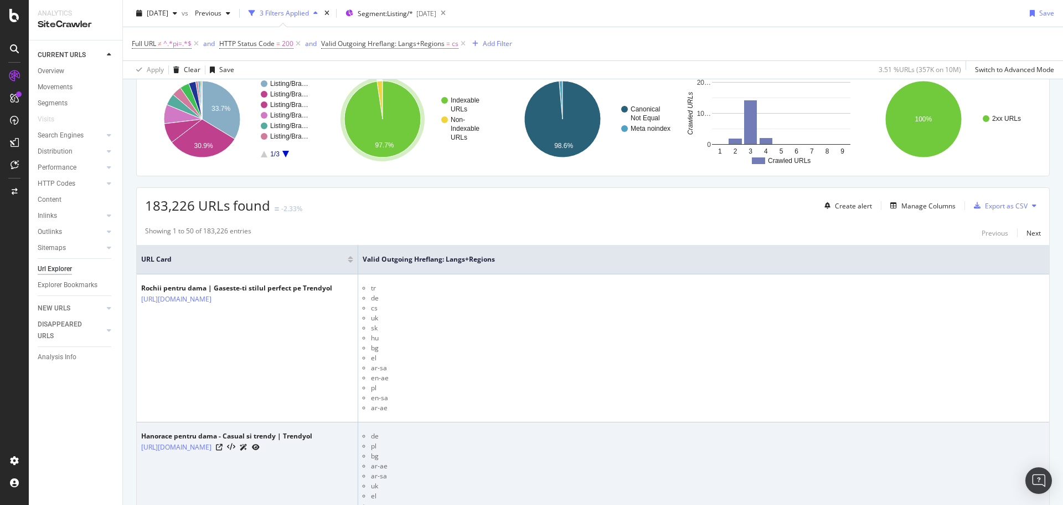
scroll to position [228, 0]
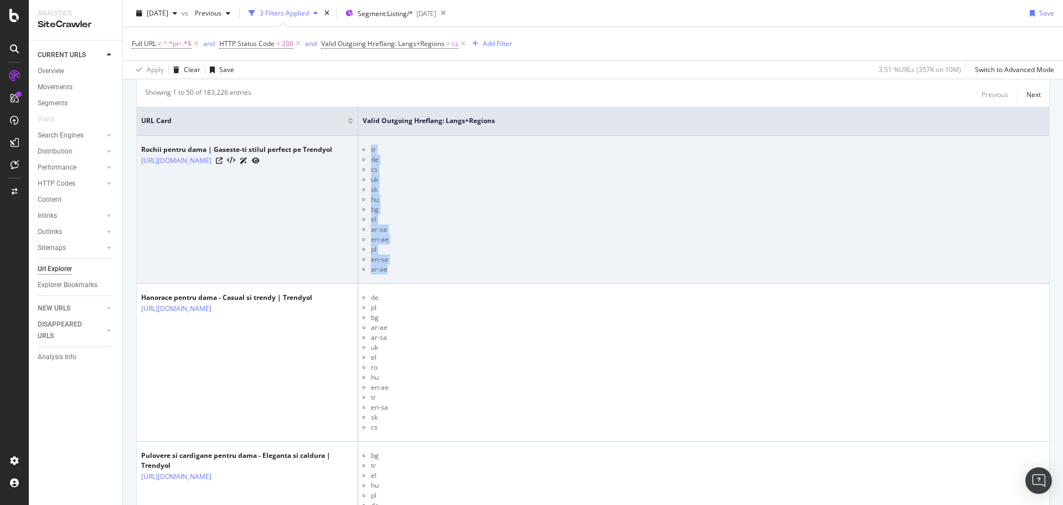
drag, startPoint x: 378, startPoint y: 156, endPoint x: 431, endPoint y: 271, distance: 127.4
click at [431, 271] on ul "tr de cs uk [PERSON_NAME] bg el ar-sa en-ae pl en-sa ar-ae" at bounding box center [704, 210] width 682 height 130
click at [432, 271] on li "ar-ae" at bounding box center [708, 269] width 674 height 10
drag, startPoint x: 370, startPoint y: 148, endPoint x: 405, endPoint y: 275, distance: 130.9
click at [405, 276] on td "tr de cs uk [PERSON_NAME] bg el ar-sa en-ae pl en-sa ar-ae" at bounding box center [703, 210] width 691 height 148
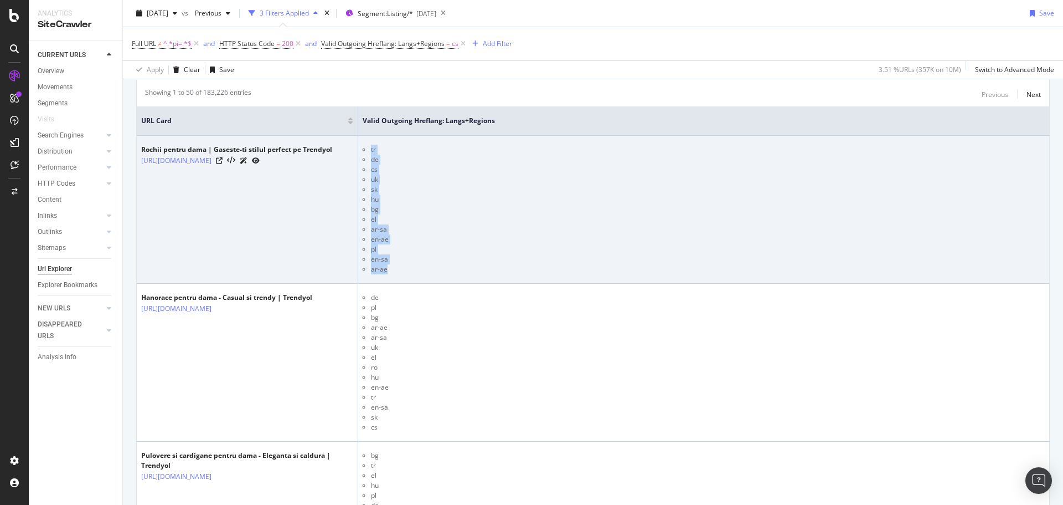
click at [407, 271] on li "ar-ae" at bounding box center [708, 269] width 674 height 10
drag, startPoint x: 405, startPoint y: 274, endPoint x: 366, endPoint y: 148, distance: 132.2
click at [366, 148] on td "tr de cs uk [PERSON_NAME] bg el ar-sa en-ae pl en-sa ar-ae" at bounding box center [703, 210] width 691 height 148
click at [366, 148] on ul "tr de cs uk [PERSON_NAME] bg el ar-sa en-ae pl en-sa ar-ae" at bounding box center [704, 210] width 682 height 130
drag, startPoint x: 360, startPoint y: 150, endPoint x: 409, endPoint y: 272, distance: 131.9
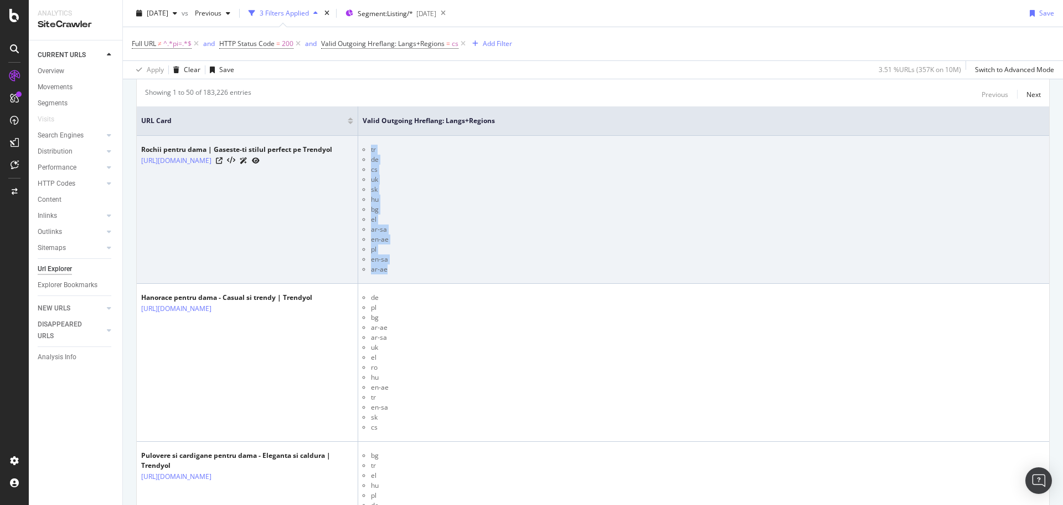
click at [409, 272] on td "tr de cs uk [PERSON_NAME] bg el ar-sa en-ae pl en-sa ar-ae" at bounding box center [703, 210] width 691 height 148
click at [408, 274] on li "ar-ae" at bounding box center [708, 269] width 674 height 10
drag, startPoint x: 408, startPoint y: 274, endPoint x: 357, endPoint y: 153, distance: 131.0
click at [357, 153] on tr "Rochii pentru dama | Gaseste-ti stilul perfect pe Trendyol [URL][DOMAIN_NAME] t…" at bounding box center [593, 210] width 913 height 148
click at [478, 176] on li "uk" at bounding box center [708, 179] width 674 height 10
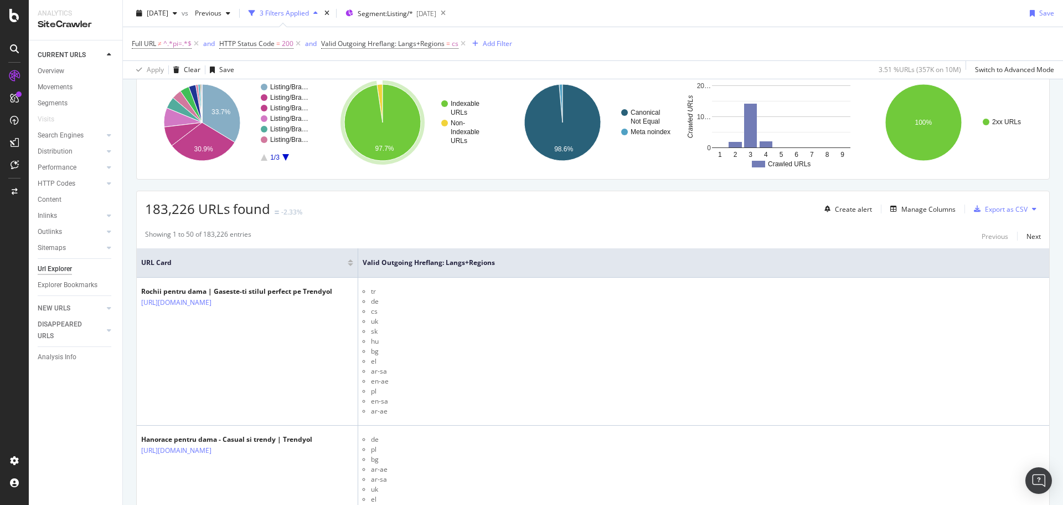
scroll to position [0, 0]
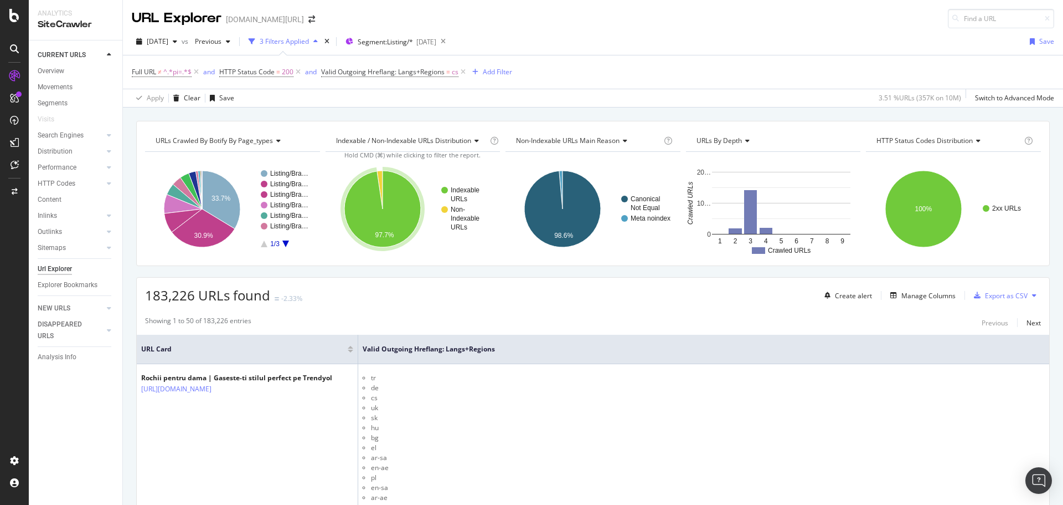
click at [381, 14] on div "URL Explorer [DOMAIN_NAME][URL]" at bounding box center [593, 14] width 940 height 28
click at [380, 70] on span "Valid Outgoing Hreflang: Langs+Regions" at bounding box center [382, 71] width 123 height 9
click at [370, 136] on input "cs" at bounding box center [389, 136] width 114 height 18
type input "sk"
click at [457, 156] on div "Apply" at bounding box center [453, 159] width 17 height 9
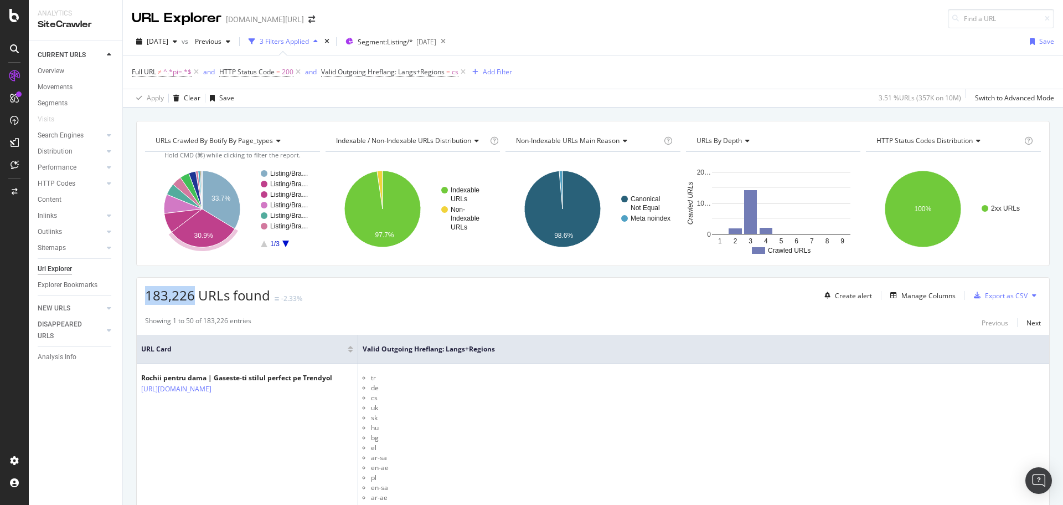
drag, startPoint x: 139, startPoint y: 292, endPoint x: 191, endPoint y: 291, distance: 51.5
click at [191, 291] on div "183,226 URLs found -2.33% Create alert Manage Columns Export as CSV" at bounding box center [593, 290] width 913 height 27
copy span "183,226"
click at [392, 70] on span "Valid Outgoing Hreflang: Langs+Regions" at bounding box center [382, 71] width 123 height 9
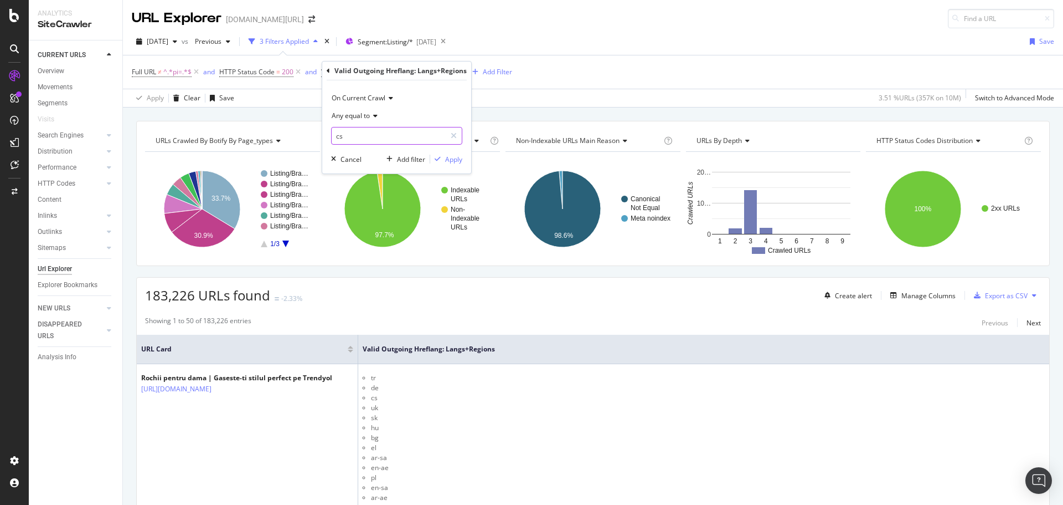
click at [373, 131] on input "cs" at bounding box center [389, 136] width 114 height 18
type input "sk"
click at [445, 163] on div "Apply" at bounding box center [453, 159] width 17 height 9
click at [187, 290] on span "194,736 URLs found" at bounding box center [207, 295] width 125 height 18
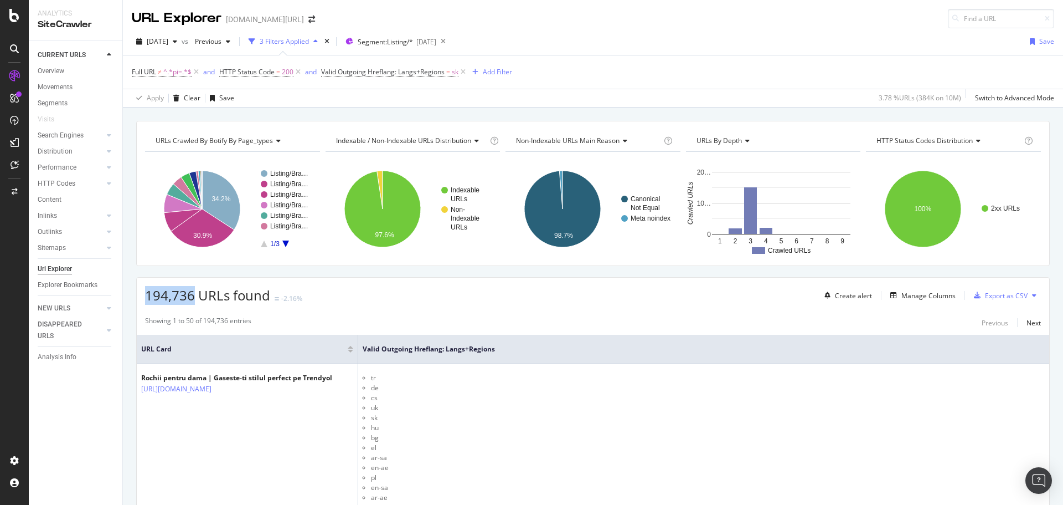
click at [187, 290] on span "194,736 URLs found" at bounding box center [207, 295] width 125 height 18
copy span "194,736"
click at [412, 70] on span "Valid Outgoing Hreflang: Langs+Regions" at bounding box center [382, 71] width 123 height 9
click at [410, 134] on input "sk" at bounding box center [389, 136] width 114 height 18
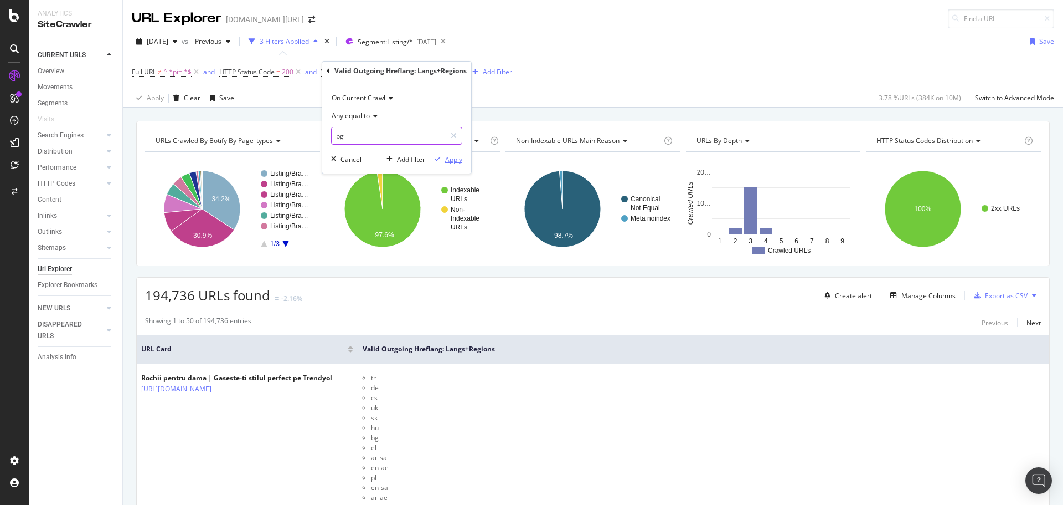
type input "bg"
click at [441, 159] on div "button" at bounding box center [437, 159] width 15 height 7
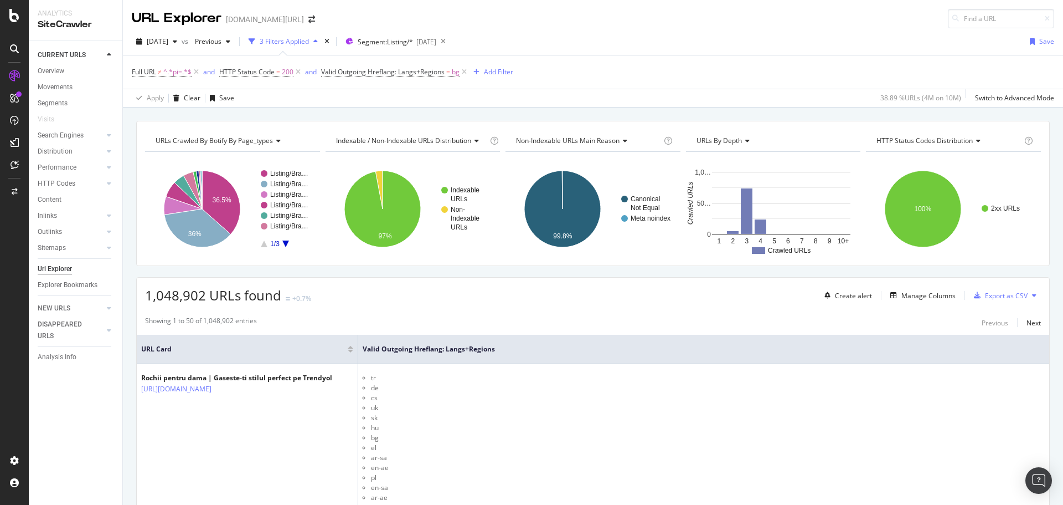
click at [169, 292] on span "1,048,902 URLs found" at bounding box center [213, 295] width 136 height 18
copy span "1,048,902"
click at [559, 75] on div "Full URL ≠ ^.*pi=.*$ and HTTP Status Code = 200 and Valid Outgoing Hreflang: La…" at bounding box center [593, 71] width 923 height 33
click at [428, 71] on span "Valid Outgoing Hreflang: Langs+Regions" at bounding box center [382, 71] width 123 height 9
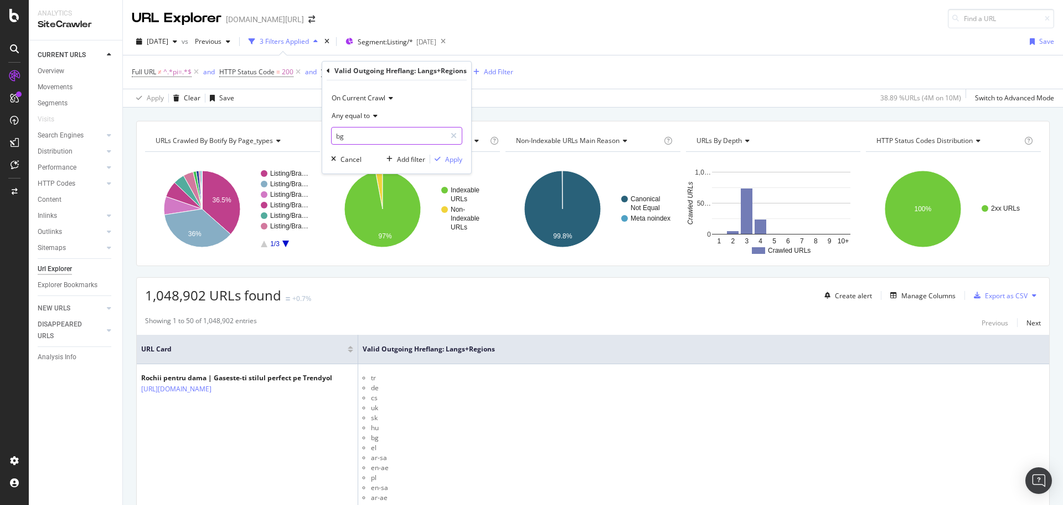
click at [395, 134] on input "bg" at bounding box center [389, 136] width 114 height 18
type input "el"
click at [451, 161] on div "Apply" at bounding box center [453, 159] width 17 height 9
click at [160, 296] on span "1,071,585 URLs found" at bounding box center [213, 295] width 136 height 18
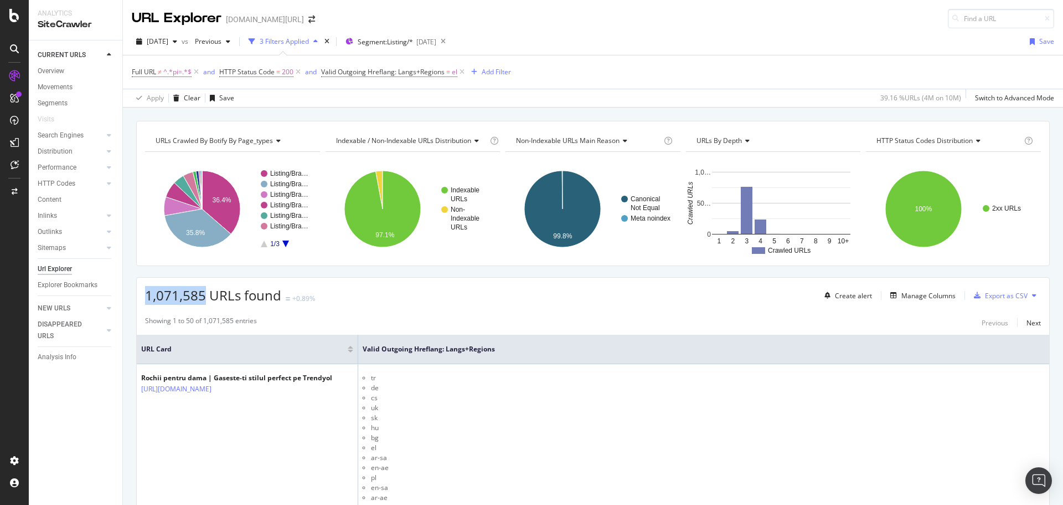
click at [160, 296] on span "1,071,585 URLs found" at bounding box center [213, 295] width 136 height 18
copy span "1,071,585"
click at [398, 72] on span "Valid Outgoing Hreflang: Langs+Regions" at bounding box center [382, 71] width 123 height 9
click at [378, 130] on input "el" at bounding box center [389, 136] width 114 height 18
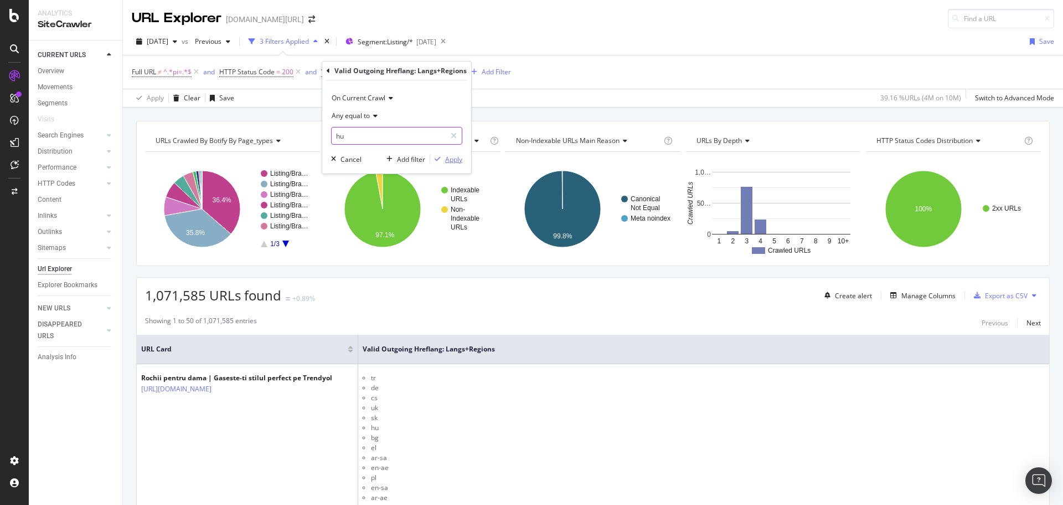
type input "hu"
click at [456, 159] on div "Apply" at bounding box center [453, 159] width 17 height 9
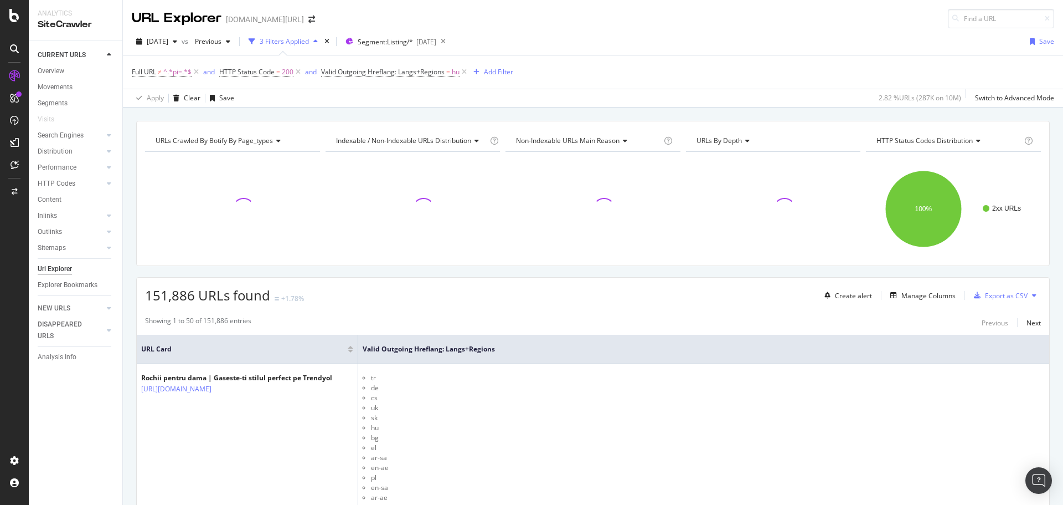
click at [181, 289] on span "151,886 URLs found" at bounding box center [207, 295] width 125 height 18
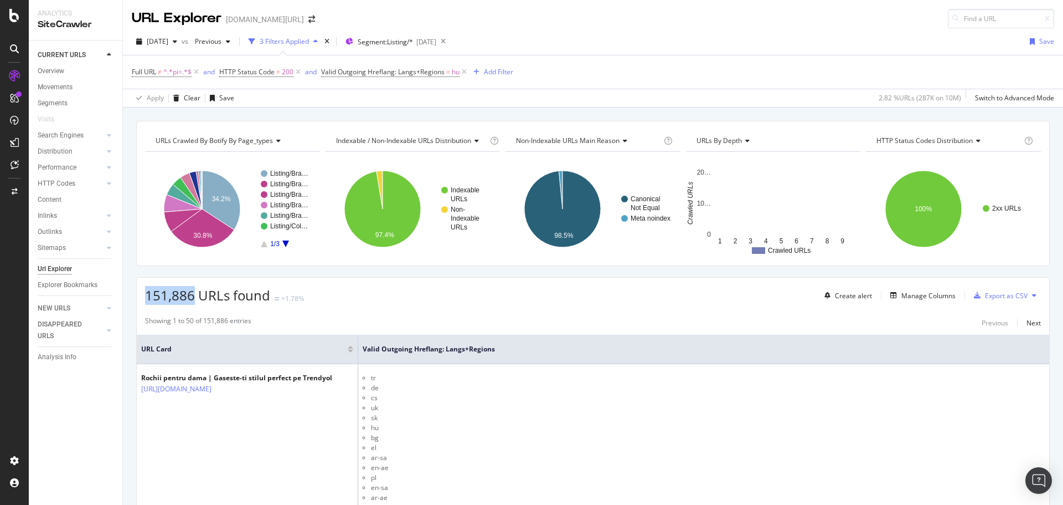
copy span "151,886"
click at [386, 69] on span "Valid Outgoing Hreflang: Langs+Regions" at bounding box center [382, 71] width 123 height 9
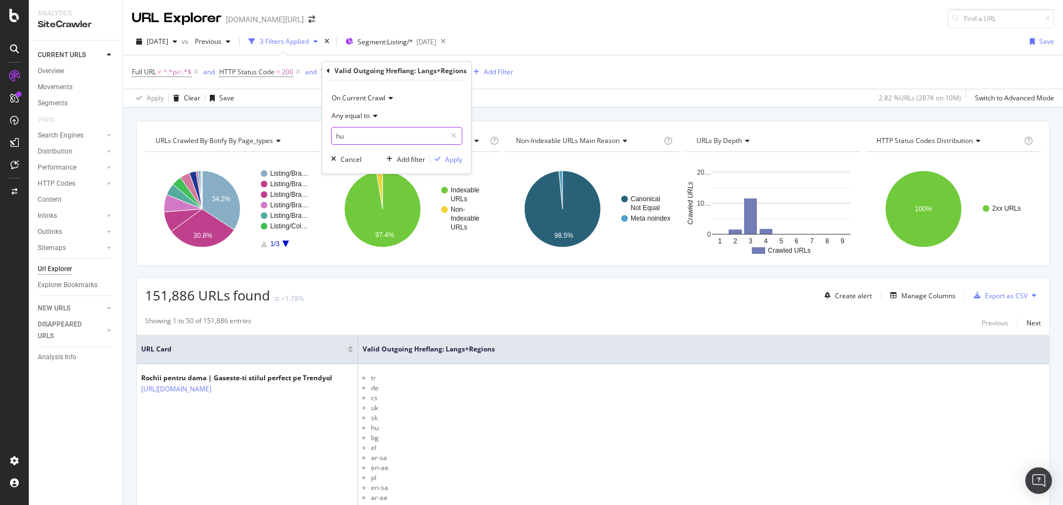
click at [394, 137] on input "hu" at bounding box center [389, 136] width 114 height 18
type input "pl"
click at [451, 163] on div "Apply" at bounding box center [453, 159] width 17 height 9
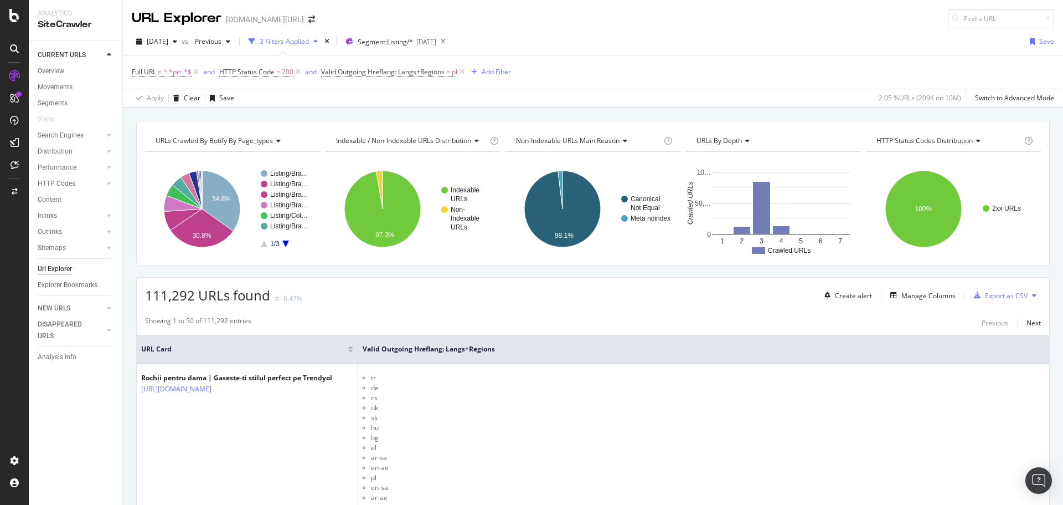
click at [168, 289] on span "111,292 URLs found" at bounding box center [207, 295] width 125 height 18
copy span "111,292"
click at [374, 67] on span "Valid Outgoing Hreflang: Langs+Regions" at bounding box center [382, 71] width 123 height 9
click at [359, 131] on input "pl" at bounding box center [389, 136] width 114 height 18
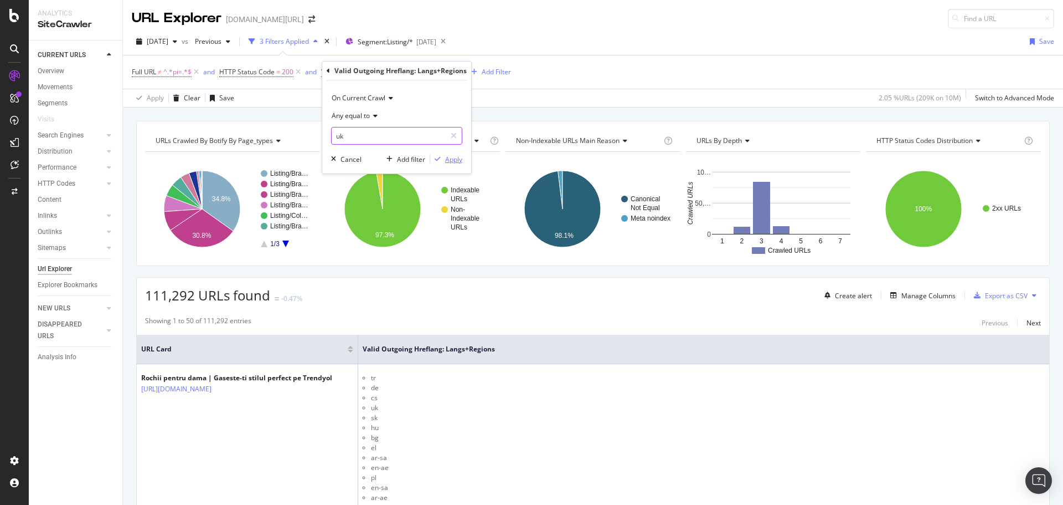
type input "uk"
click at [451, 158] on div "Apply" at bounding box center [453, 159] width 17 height 9
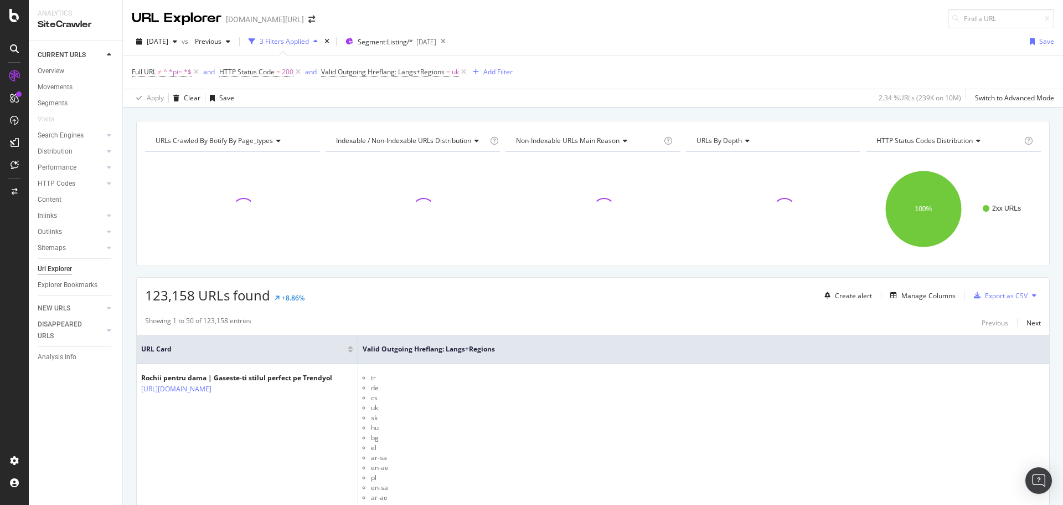
click at [160, 298] on span "123,158 URLs found" at bounding box center [207, 295] width 125 height 18
